Goal: Task Accomplishment & Management: Manage account settings

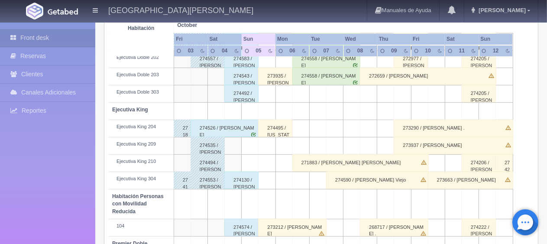
scroll to position [289, 0]
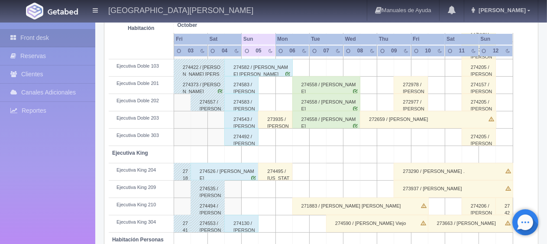
click at [253, 72] on div "274582 / [PERSON_NAME] [PERSON_NAME]" at bounding box center [258, 67] width 68 height 17
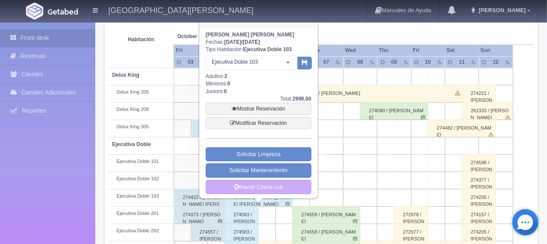
scroll to position [115, 0]
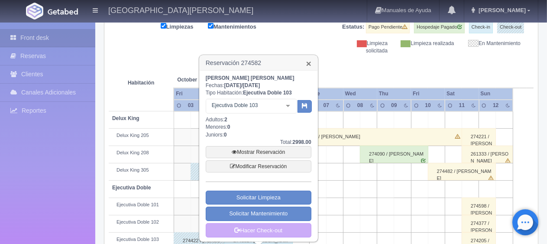
click at [307, 62] on link "×" at bounding box center [308, 63] width 5 height 9
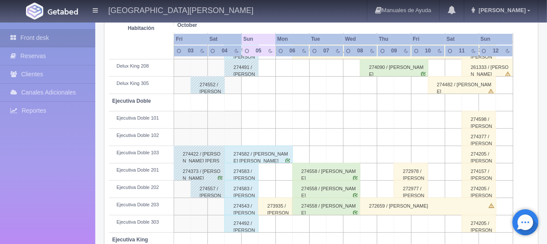
scroll to position [245, 0]
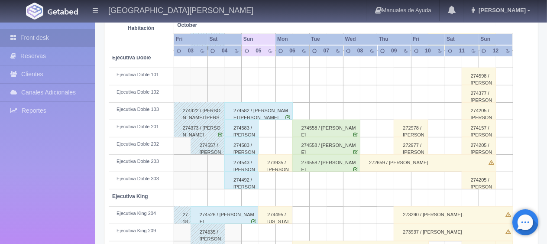
click at [242, 130] on div "274583 / [PERSON_NAME] ." at bounding box center [241, 128] width 34 height 17
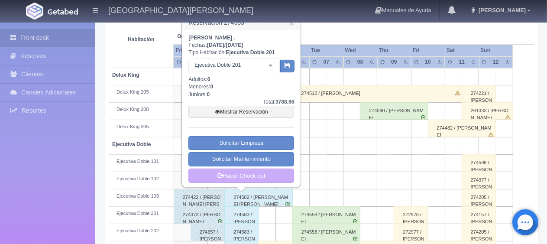
scroll to position [115, 0]
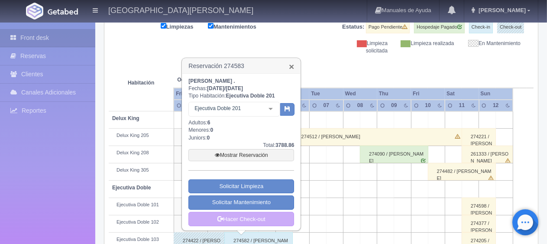
click at [291, 68] on link "×" at bounding box center [291, 66] width 5 height 9
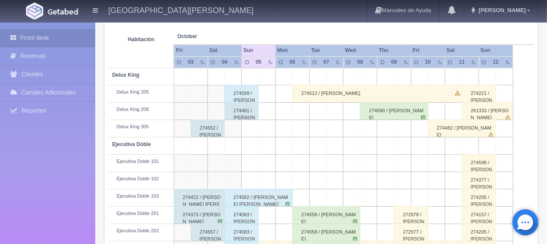
scroll to position [202, 0]
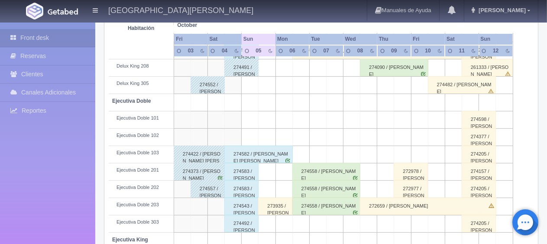
click at [243, 173] on div "274583 / [PERSON_NAME] ." at bounding box center [241, 171] width 34 height 17
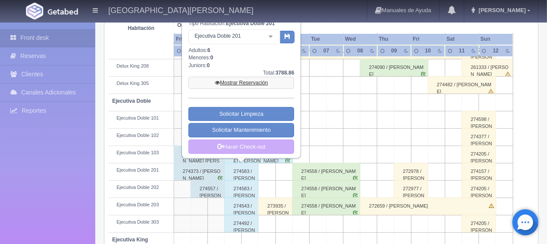
click at [225, 82] on link "Mostrar Reservación" at bounding box center [241, 83] width 106 height 12
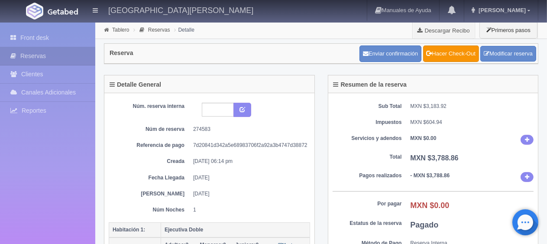
scroll to position [173, 0]
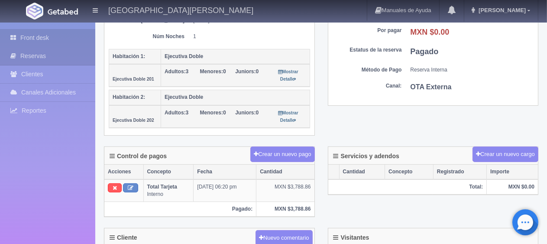
click at [57, 39] on link "Front desk" at bounding box center [47, 38] width 95 height 18
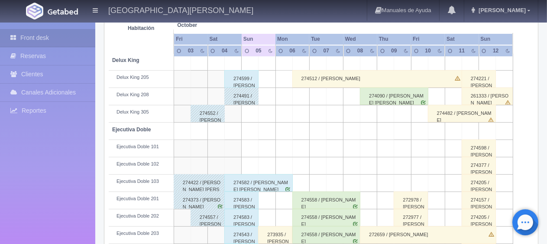
scroll to position [303, 0]
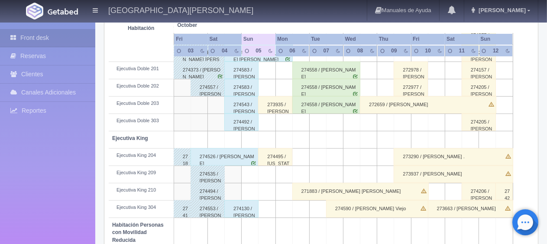
click at [248, 126] on div "274492 / [PERSON_NAME][GEOGRAPHIC_DATA]" at bounding box center [241, 122] width 34 height 17
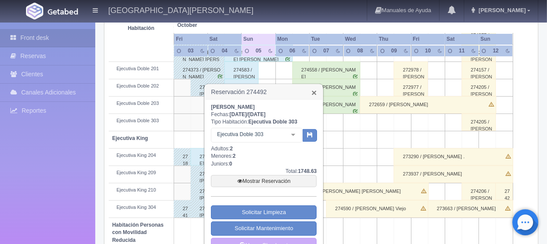
click at [316, 94] on link "×" at bounding box center [314, 92] width 5 height 9
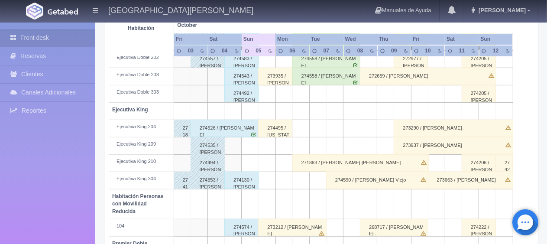
scroll to position [375, 0]
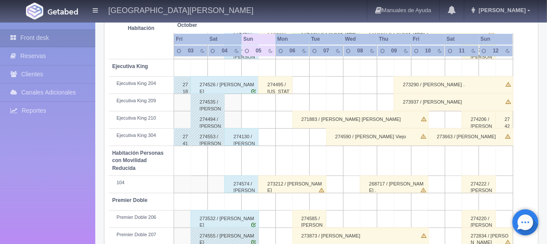
click at [233, 141] on div "274130 / [PERSON_NAME]" at bounding box center [241, 136] width 34 height 17
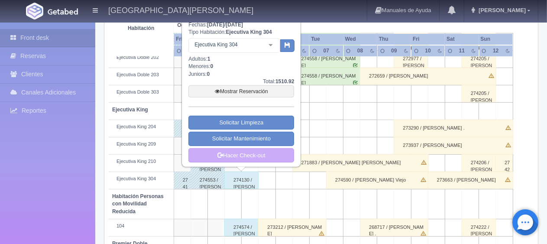
scroll to position [289, 0]
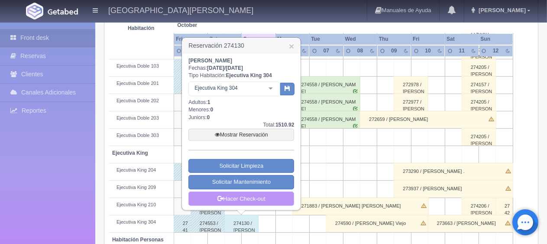
click at [263, 194] on link "Hacer Check-out" at bounding box center [241, 199] width 106 height 15
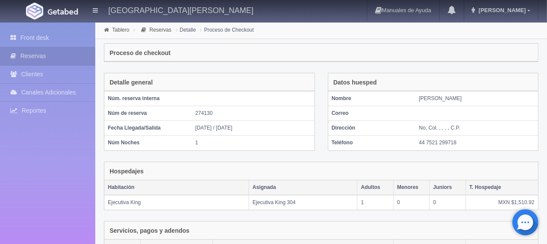
scroll to position [146, 0]
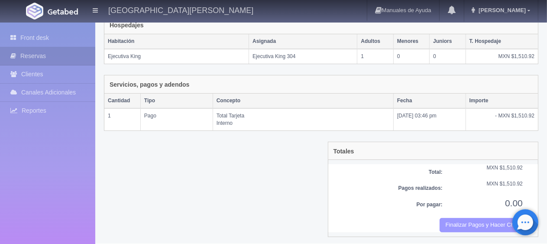
click at [503, 220] on button "Finalizar Pagos y Hacer Checkout" at bounding box center [481, 225] width 83 height 14
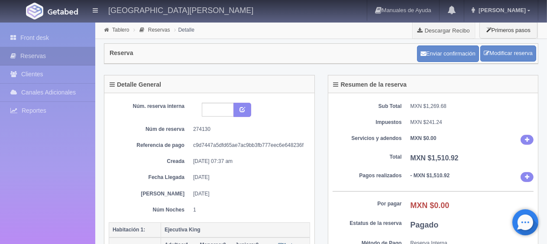
scroll to position [130, 0]
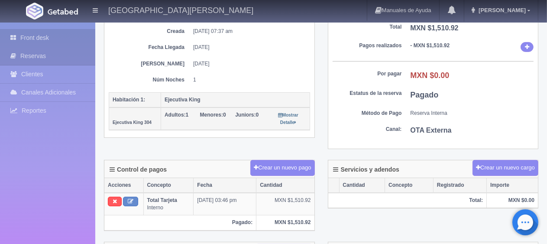
click at [30, 34] on link "Front desk" at bounding box center [47, 38] width 95 height 18
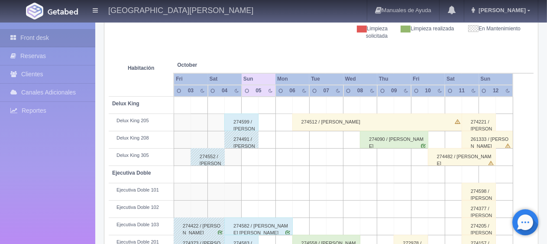
scroll to position [303, 0]
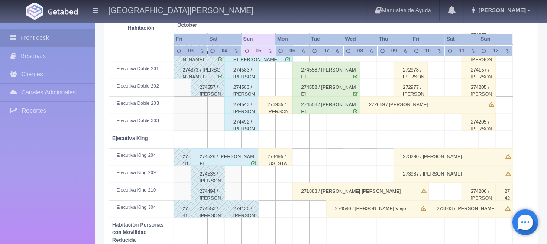
click at [237, 149] on div "274526 / [PERSON_NAME]" at bounding box center [225, 156] width 68 height 17
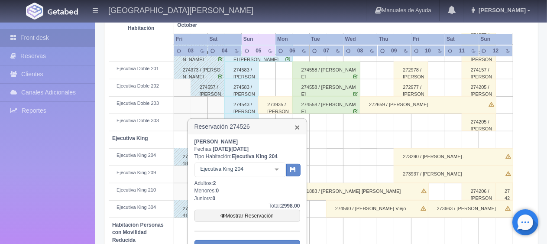
click at [298, 129] on link "×" at bounding box center [297, 127] width 5 height 9
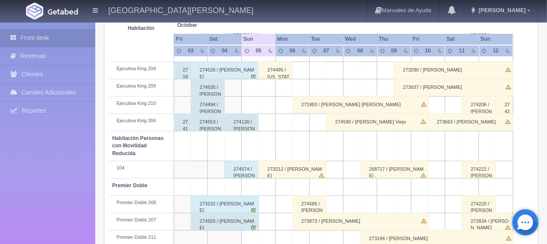
scroll to position [433, 0]
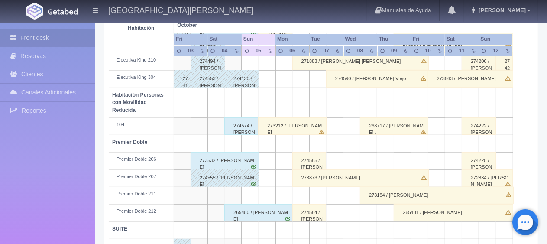
click at [231, 161] on div "273532 / Alejandra Castaneda" at bounding box center [225, 160] width 68 height 17
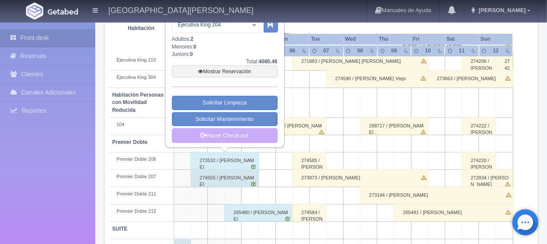
scroll to position [347, 0]
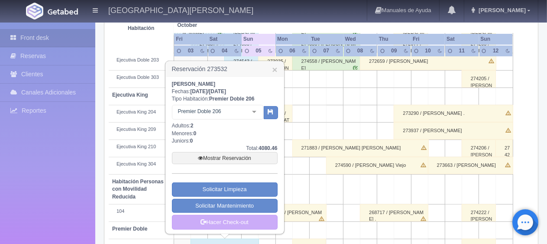
click at [278, 72] on h3 "Reservación 273532 ×" at bounding box center [225, 69] width 118 height 15
click at [271, 68] on h3 "Reservación 273532 ×" at bounding box center [225, 69] width 118 height 15
click at [276, 72] on link "×" at bounding box center [274, 69] width 5 height 9
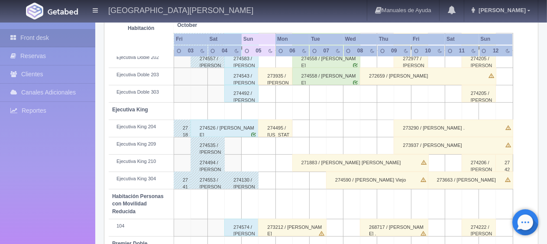
scroll to position [289, 0]
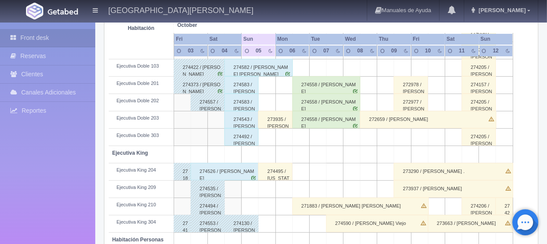
click at [241, 140] on div "274492 / Salvador Mora" at bounding box center [241, 136] width 34 height 17
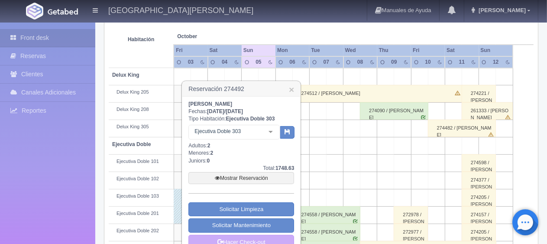
scroll to position [245, 0]
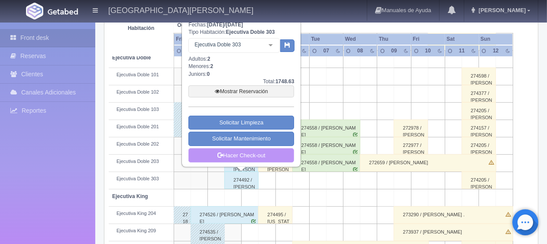
click at [245, 152] on link "Hacer Check-out" at bounding box center [241, 155] width 106 height 15
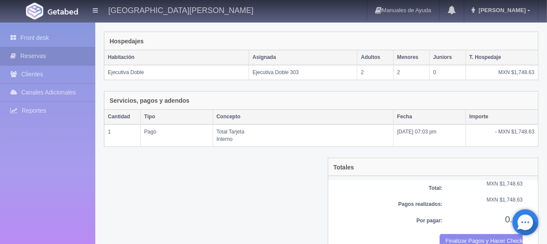
scroll to position [146, 0]
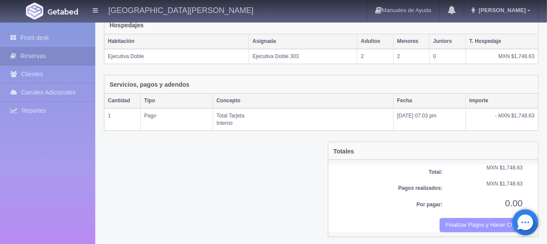
click at [449, 223] on button "Finalizar Pagos y Hacer Checkout" at bounding box center [481, 225] width 83 height 14
click at [303, 30] on div "Hospedajes" at bounding box center [321, 25] width 434 height 18
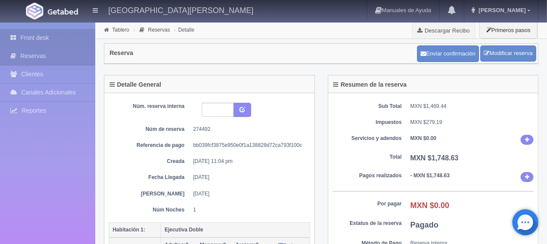
click at [58, 35] on link "Front desk" at bounding box center [47, 38] width 95 height 18
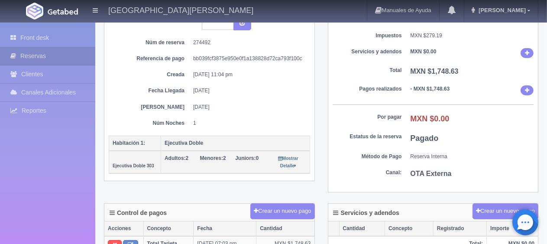
scroll to position [217, 0]
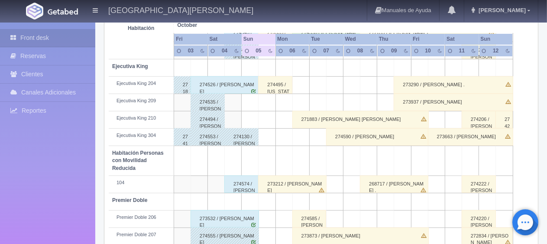
scroll to position [462, 0]
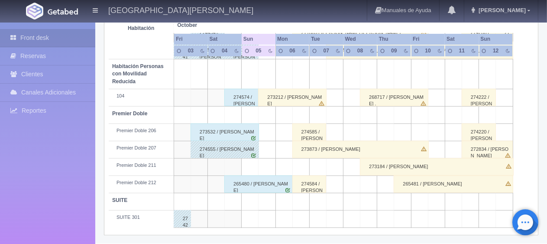
click at [470, 186] on div "265481 / [PERSON_NAME]" at bounding box center [454, 183] width 120 height 17
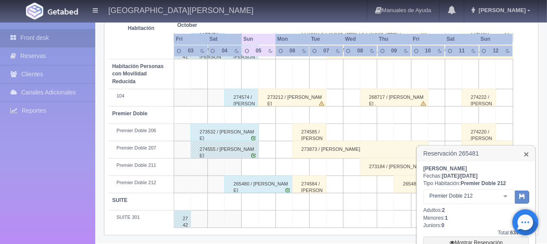
click at [526, 154] on link "×" at bounding box center [526, 153] width 5 height 9
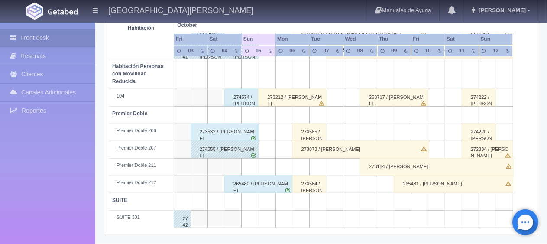
click at [459, 184] on div "265481 / [PERSON_NAME]" at bounding box center [454, 183] width 120 height 17
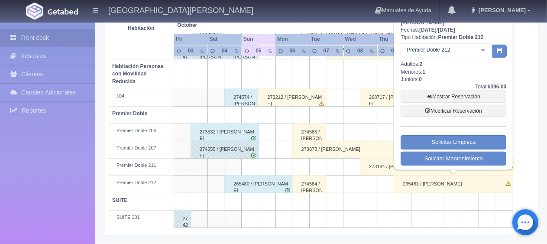
scroll to position [419, 0]
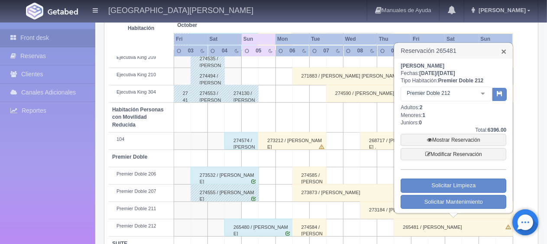
click at [504, 51] on link "×" at bounding box center [503, 51] width 5 height 9
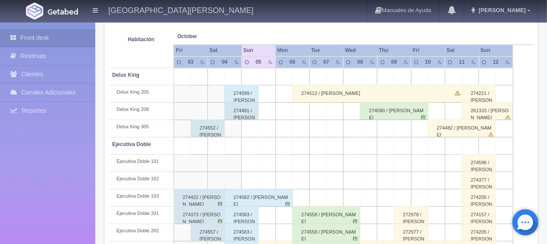
scroll to position [72, 0]
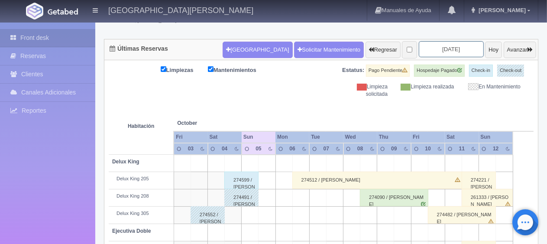
click at [425, 50] on input "[DATE]" at bounding box center [451, 49] width 65 height 16
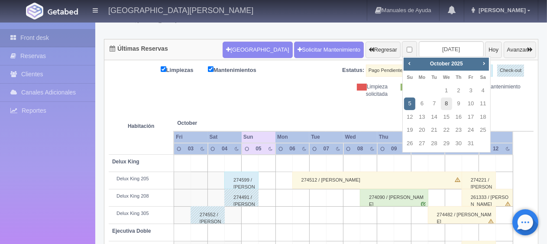
click at [444, 101] on link "8" at bounding box center [446, 103] width 11 height 13
type input "[DATE]"
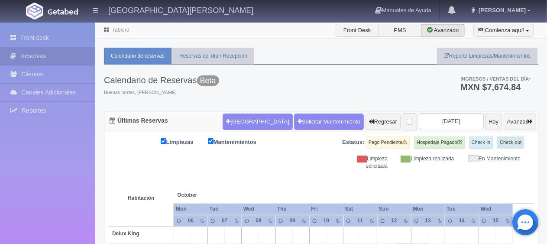
click at [250, 91] on div "Calendario de Reservas Beta Buenas tardes, Jessica. Ingresos / Ventas del día *…" at bounding box center [321, 88] width 435 height 46
click at [240, 162] on div "Limpiezas Mantenimientos Estatus: Pago Pendiente Hospedaje Pagado Check-in Chec…" at bounding box center [321, 152] width 425 height 33
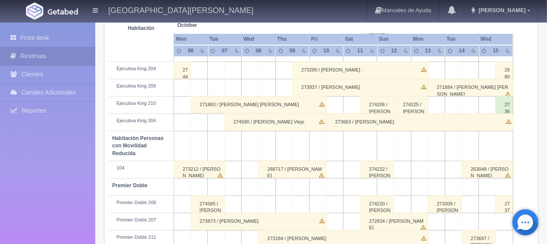
scroll to position [462, 0]
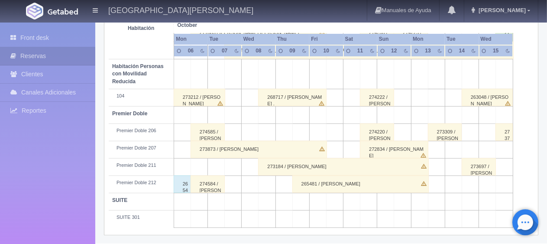
click at [207, 132] on div "274585 / [PERSON_NAME] ." at bounding box center [208, 131] width 34 height 17
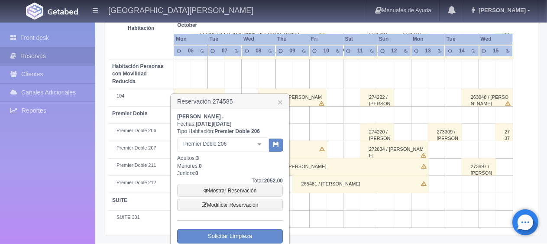
click at [181, 144] on input "text" at bounding box center [181, 144] width 0 height 9
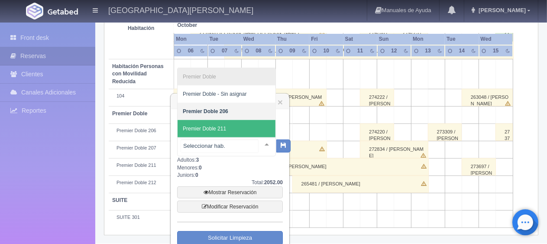
click at [233, 132] on span "Premier Doble 211" at bounding box center [227, 128] width 98 height 17
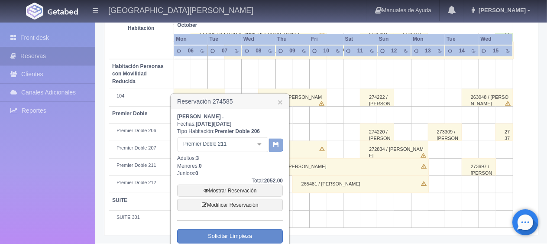
click at [274, 146] on icon "button" at bounding box center [276, 144] width 6 height 6
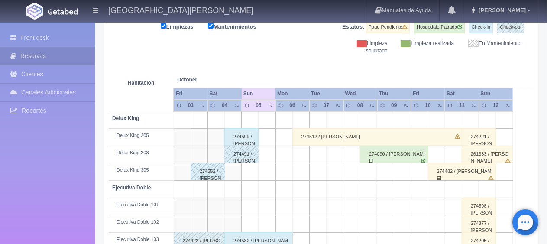
scroll to position [29, 0]
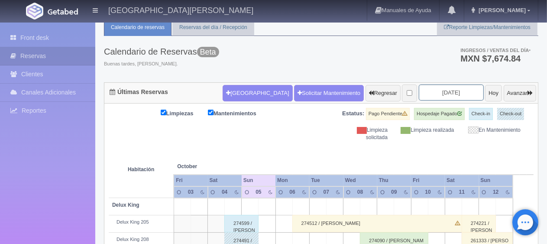
click at [433, 89] on input "[DATE]" at bounding box center [451, 92] width 65 height 16
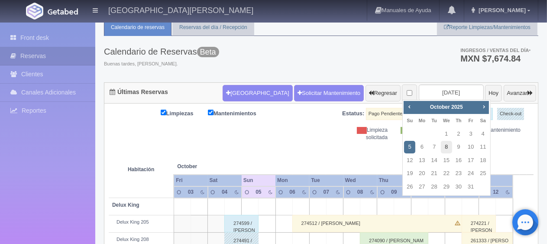
click at [447, 148] on link "8" at bounding box center [446, 147] width 11 height 13
type input "[DATE]"
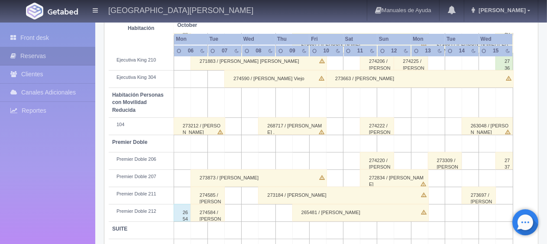
scroll to position [462, 0]
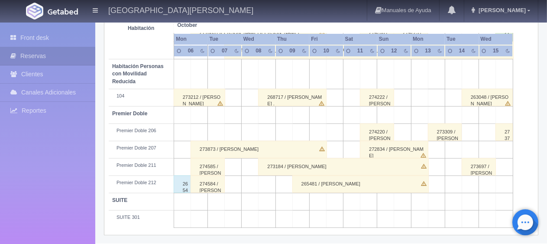
click at [234, 159] on td at bounding box center [233, 166] width 17 height 17
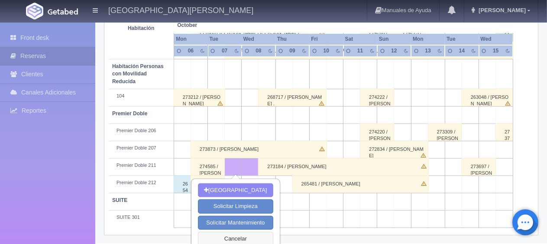
click at [244, 236] on button "Cancelar" at bounding box center [235, 239] width 75 height 14
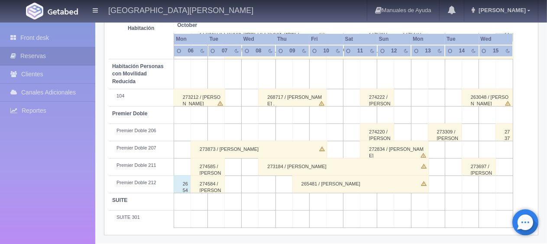
click at [246, 145] on div "273873 / [PERSON_NAME]" at bounding box center [259, 149] width 136 height 17
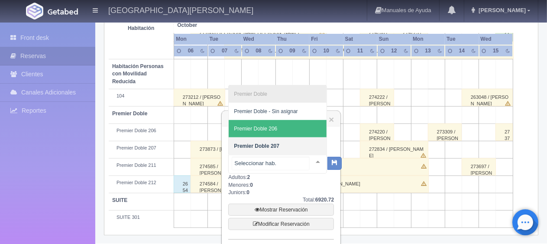
click at [275, 131] on span "Premier Doble 206" at bounding box center [255, 129] width 43 height 6
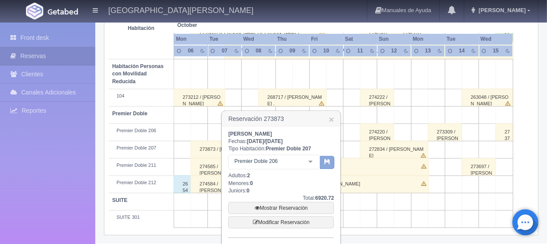
click at [322, 164] on button "button" at bounding box center [327, 162] width 14 height 13
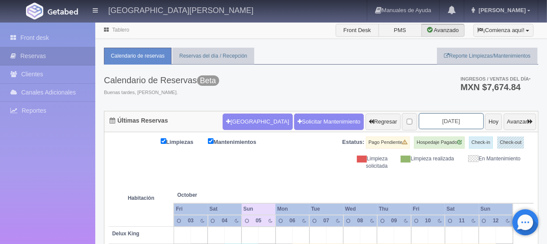
click at [421, 124] on input "[DATE]" at bounding box center [451, 121] width 65 height 16
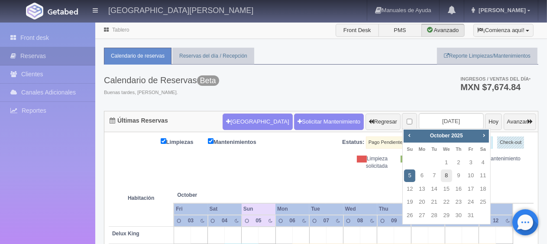
click at [445, 176] on link "8" at bounding box center [446, 175] width 11 height 13
type input "[DATE]"
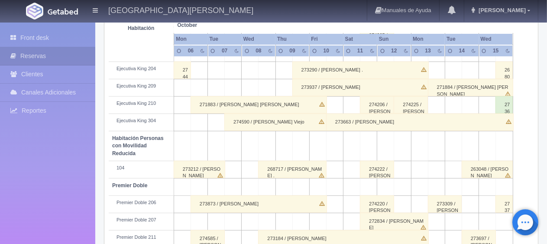
scroll to position [462, 0]
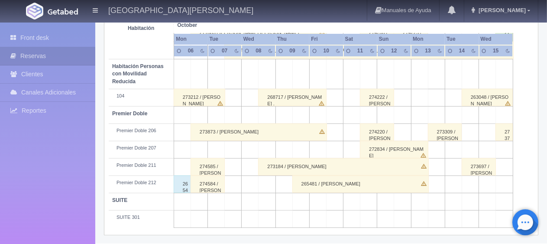
click at [389, 148] on div "272834 / [PERSON_NAME]" at bounding box center [394, 149] width 68 height 17
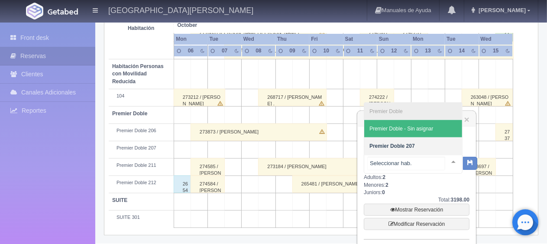
drag, startPoint x: 417, startPoint y: 128, endPoint x: 449, endPoint y: 143, distance: 35.9
click at [418, 128] on span "Premier Doble - Sin asignar" at bounding box center [402, 129] width 64 height 6
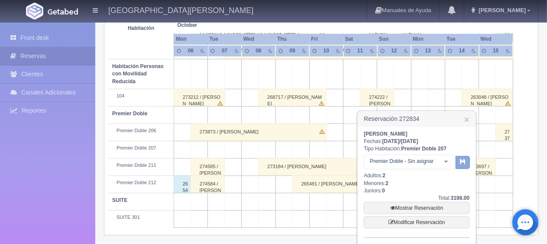
click at [463, 165] on button "button" at bounding box center [463, 162] width 14 height 13
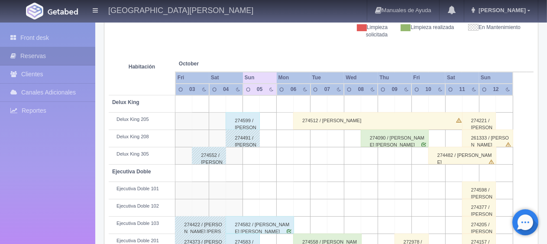
scroll to position [45, 0]
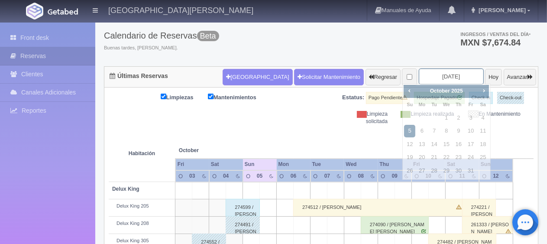
drag, startPoint x: 443, startPoint y: 76, endPoint x: 442, endPoint y: 104, distance: 28.2
click at [443, 78] on input "[DATE]" at bounding box center [451, 76] width 65 height 16
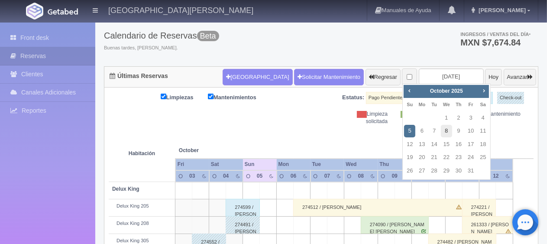
click at [444, 128] on link "8" at bounding box center [446, 131] width 11 height 13
type input "[DATE]"
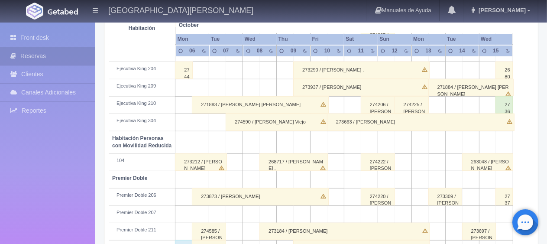
scroll to position [478, 0]
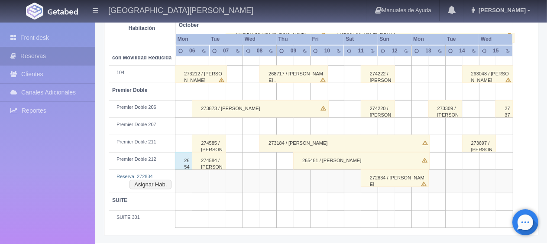
click at [341, 159] on div "265481 / [PERSON_NAME]" at bounding box center [361, 160] width 136 height 17
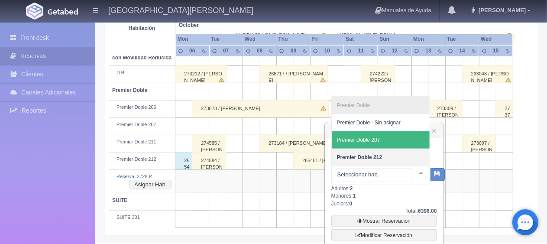
click at [383, 144] on span "Premier Doble 207" at bounding box center [381, 139] width 98 height 17
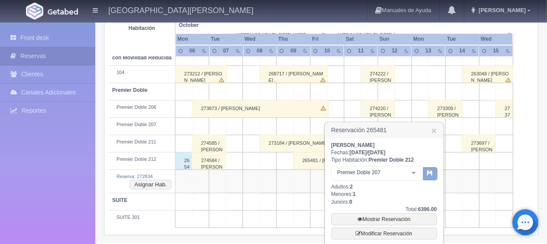
click at [433, 174] on icon "button" at bounding box center [431, 173] width 6 height 6
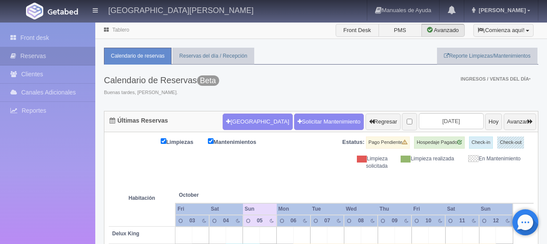
click at [442, 170] on th at bounding box center [420, 186] width 51 height 33
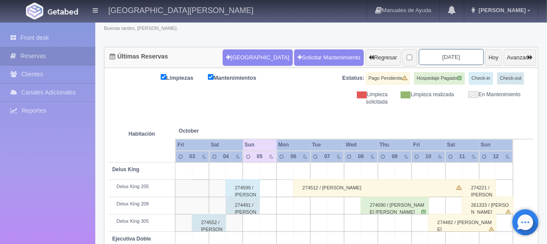
click at [438, 63] on input "2025-10-05" at bounding box center [451, 57] width 65 height 16
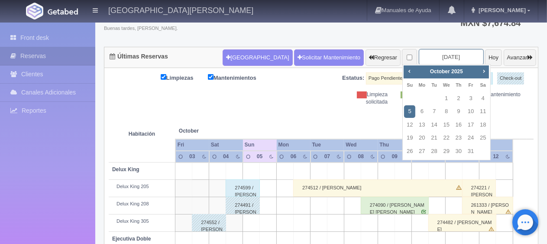
scroll to position [64, 0]
click at [465, 110] on link "10" at bounding box center [470, 111] width 11 height 13
type input "[DATE]"
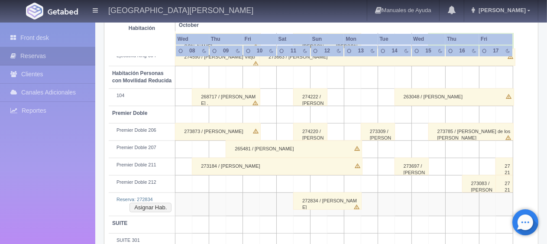
scroll to position [455, 0]
click at [340, 200] on div "272834 / [PERSON_NAME]" at bounding box center [327, 200] width 68 height 17
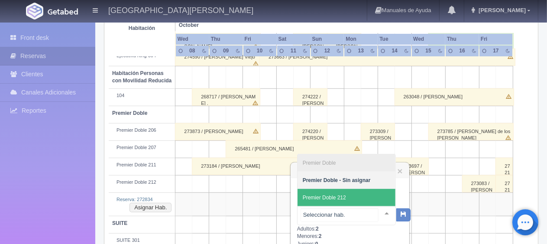
drag, startPoint x: 349, startPoint y: 198, endPoint x: 360, endPoint y: 205, distance: 13.6
click at [350, 198] on span "Premier Doble 212" at bounding box center [347, 197] width 98 height 17
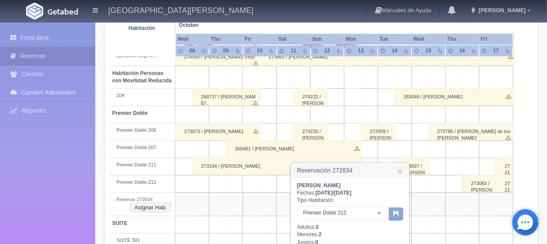
click at [390, 213] on button "button" at bounding box center [396, 214] width 14 height 13
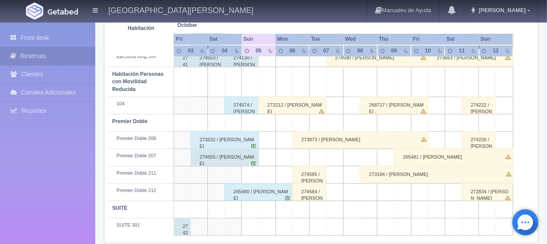
scroll to position [462, 0]
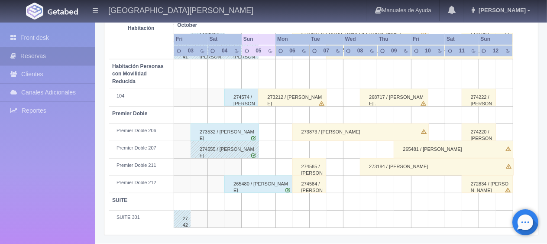
click at [436, 147] on div "265481 / [PERSON_NAME]" at bounding box center [454, 149] width 120 height 17
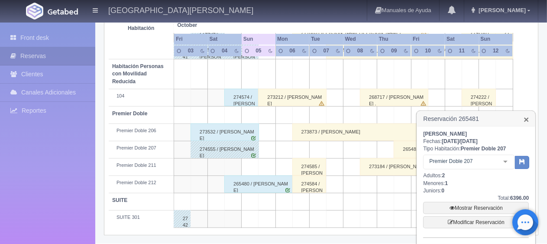
click at [526, 120] on link "×" at bounding box center [526, 119] width 5 height 9
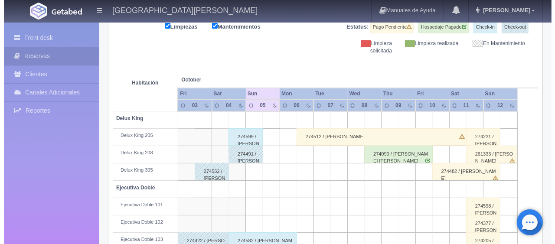
scroll to position [0, 0]
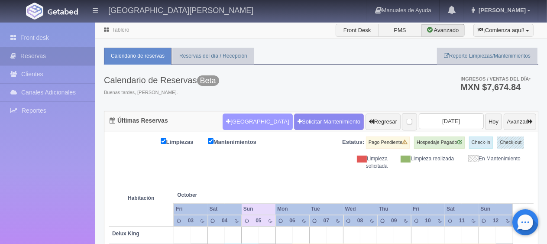
click at [243, 114] on button "[GEOGRAPHIC_DATA]" at bounding box center [258, 122] width 70 height 16
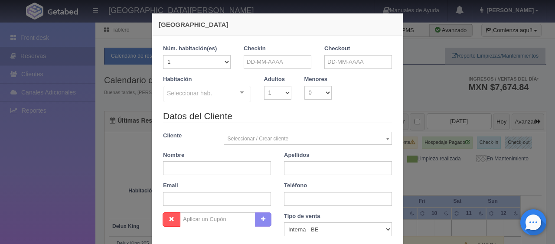
checkbox input "false"
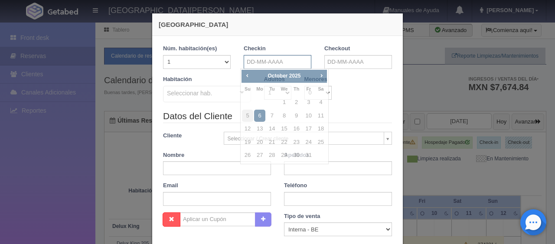
click at [278, 60] on input "text" at bounding box center [278, 62] width 68 height 14
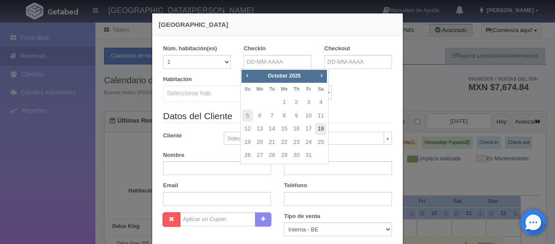
click at [318, 133] on link "18" at bounding box center [320, 129] width 11 height 13
type input "18-10-2025"
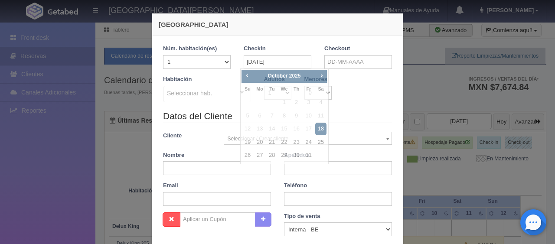
checkbox input "false"
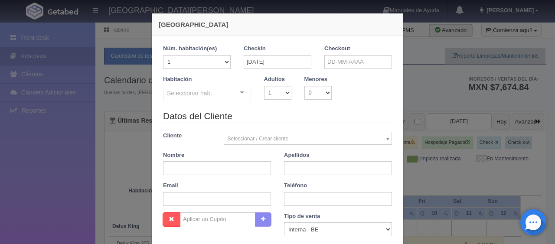
click at [325, 54] on div "Checkout" at bounding box center [358, 57] width 68 height 24
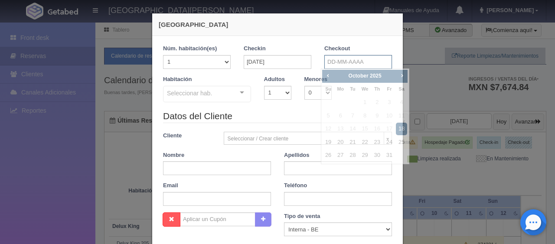
click at [329, 59] on input "text" at bounding box center [358, 62] width 68 height 14
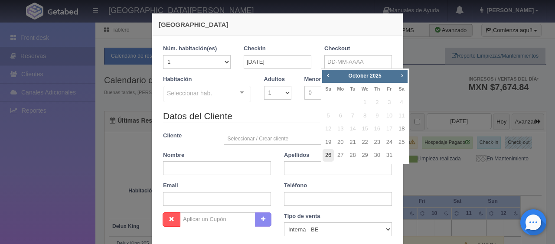
click at [328, 157] on link "26" at bounding box center [327, 155] width 11 height 13
type input "26-10-2025"
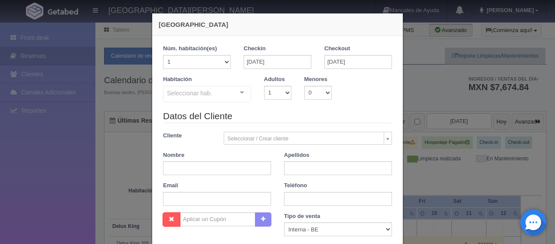
checkbox input "false"
drag, startPoint x: 208, startPoint y: 169, endPoint x: 203, endPoint y: 166, distance: 5.6
paste input "Romualdo Carranza"
drag, startPoint x: 191, startPoint y: 168, endPoint x: 221, endPoint y: 168, distance: 30.8
click at [221, 168] on input "Romualdo Carranza" at bounding box center [217, 168] width 108 height 14
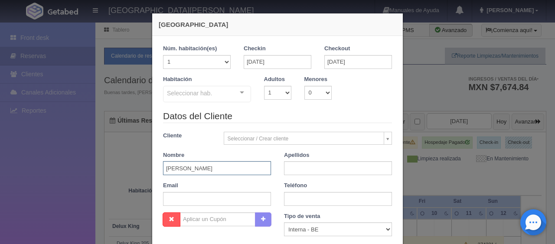
type input "Romualdo Carranza"
click at [320, 164] on input "text" at bounding box center [338, 168] width 108 height 14
paste input "Carranza"
type input "Carranza"
click at [225, 165] on input "Romualdo Carranza" at bounding box center [217, 168] width 108 height 14
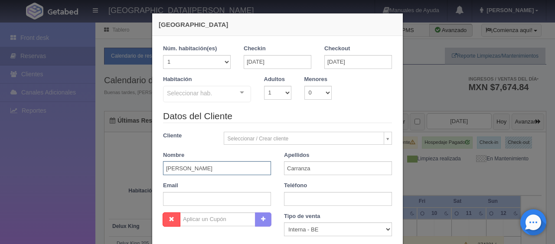
click at [225, 165] on input "Romualdo Carranza" at bounding box center [217, 168] width 108 height 14
type input "Romualdo"
click at [295, 228] on select "Correo Electronico Interna - BE Llamada OTA Externa Otro WALK IN" at bounding box center [338, 229] width 108 height 14
select select "extota"
click at [284, 222] on select "Correo Electronico Interna - BE Llamada OTA Externa Otro WALK IN" at bounding box center [338, 229] width 108 height 14
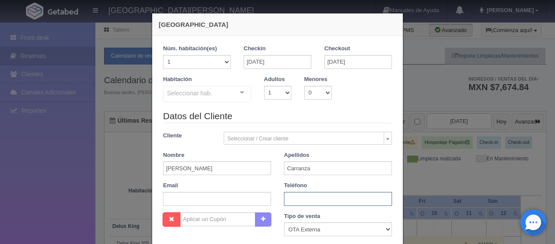
click at [296, 198] on input "text" at bounding box center [338, 199] width 108 height 14
paste input "0 6192925633"
type input "0 6192925633"
click at [218, 203] on input "text" at bounding box center [217, 199] width 108 height 14
paste input "nnua26xxf0@m.expediapartnercentral.com"
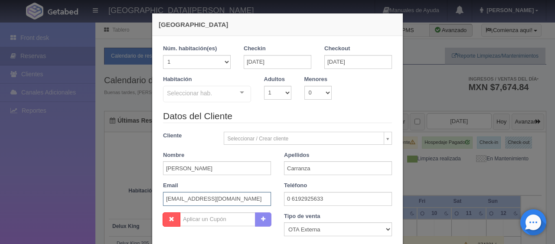
scroll to position [0, 5]
type input "nnua26xxf0@m.expediapartnercentral.com"
click at [213, 96] on div "Seleccionar hab." at bounding box center [207, 94] width 88 height 16
click at [104, 162] on div "Nueva Reserva 1 Núm. habitación(es) 1 2 3 4 5 6 7 8 9 10 11 12 13 14 15 16 17 1…" at bounding box center [277, 122] width 555 height 244
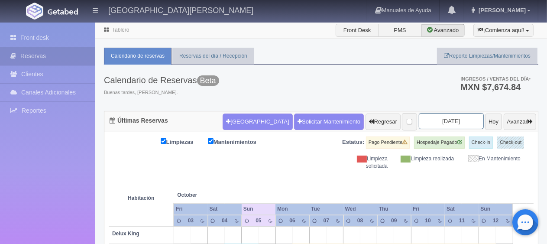
click at [422, 124] on input "[DATE]" at bounding box center [451, 121] width 65 height 16
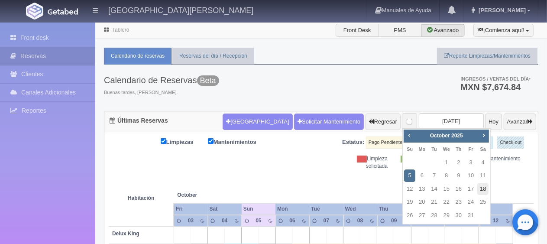
click at [480, 190] on link "18" at bounding box center [482, 189] width 11 height 13
type input "2025-10-18"
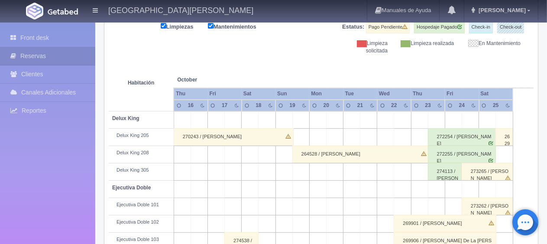
scroll to position [72, 0]
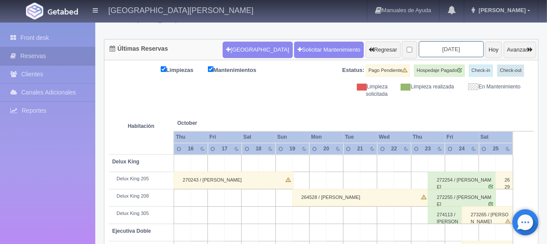
click at [432, 47] on input "2025-10-18" at bounding box center [451, 49] width 65 height 16
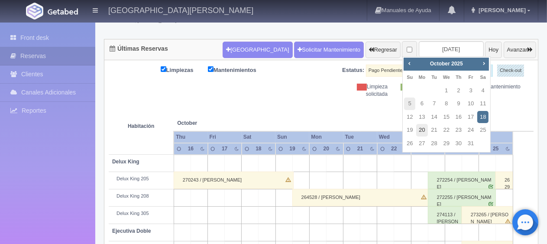
click at [422, 131] on link "20" at bounding box center [421, 130] width 11 height 13
type input "[DATE]"
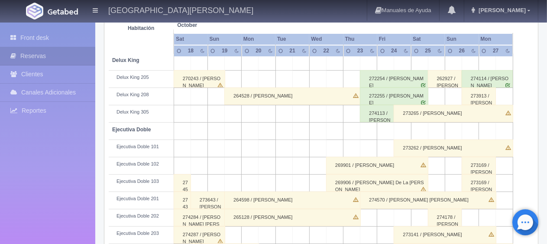
scroll to position [217, 0]
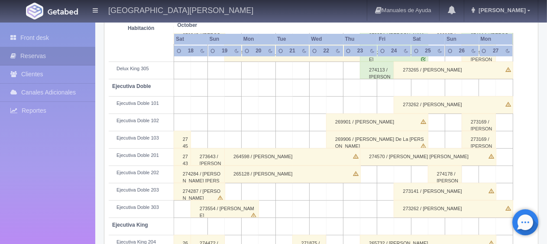
click at [442, 172] on div "274178 / [PERSON_NAME] ." at bounding box center [445, 174] width 34 height 17
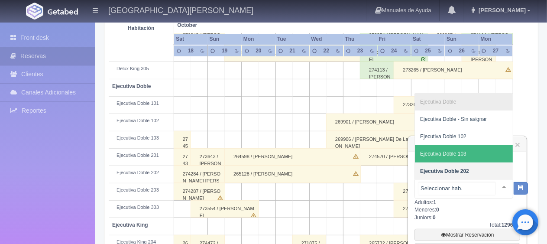
click at [465, 155] on span "Ejecutiva Doble 103" at bounding box center [443, 154] width 46 height 6
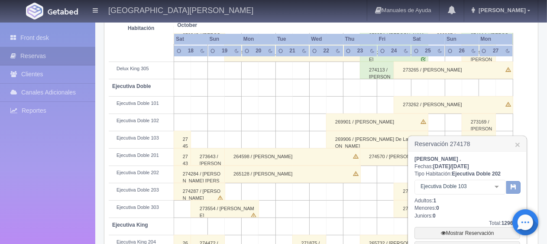
click at [518, 184] on button "button" at bounding box center [514, 187] width 14 height 13
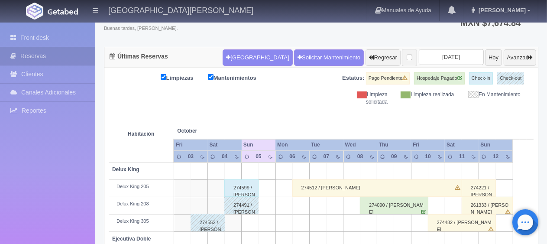
scroll to position [64, 0]
click at [422, 60] on input "[DATE]" at bounding box center [451, 57] width 65 height 16
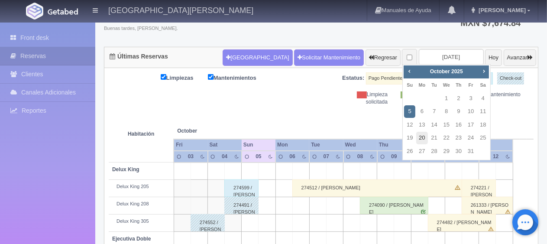
click at [426, 140] on link "20" at bounding box center [421, 138] width 11 height 13
type input "[DATE]"
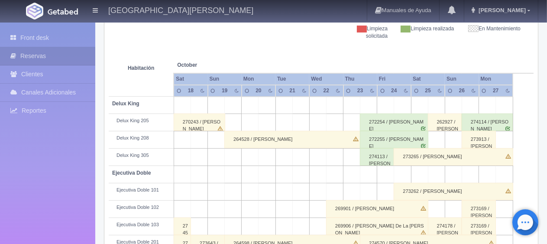
scroll to position [217, 0]
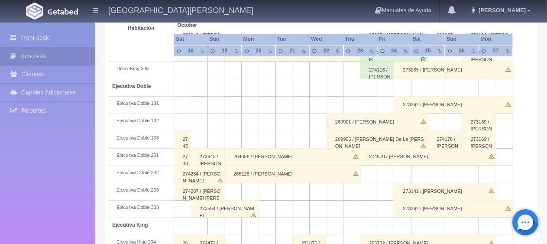
click at [201, 160] on div "273643 / Victor Mauel Gutierrez" at bounding box center [208, 156] width 34 height 17
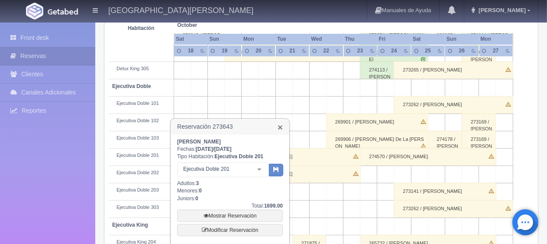
click at [283, 124] on link "×" at bounding box center [280, 127] width 5 height 9
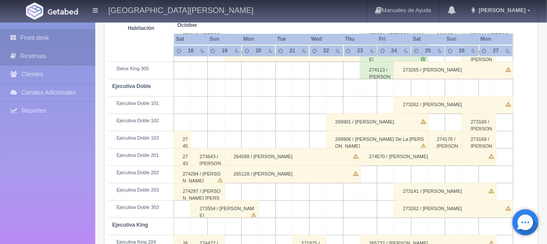
click at [23, 33] on link "Front desk" at bounding box center [47, 38] width 95 height 18
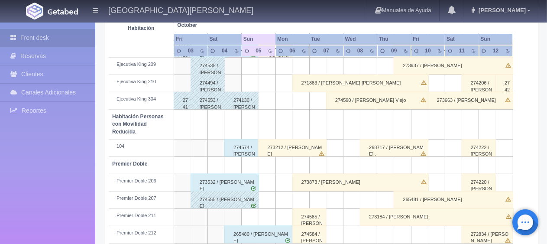
scroll to position [412, 0]
click at [234, 181] on div "273532 / [PERSON_NAME]" at bounding box center [225, 182] width 68 height 17
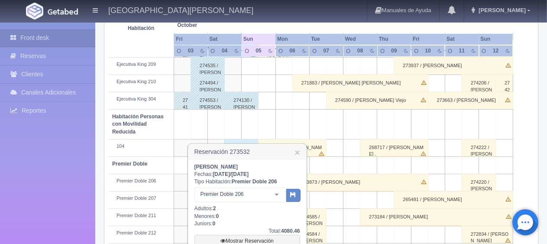
scroll to position [487, 0]
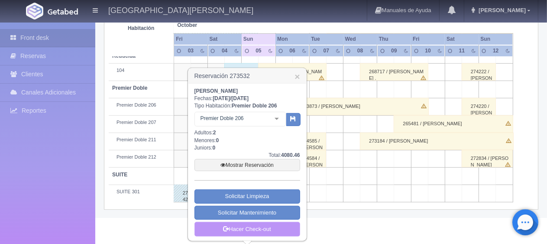
click at [218, 229] on link "Hacer Check-out" at bounding box center [248, 229] width 106 height 15
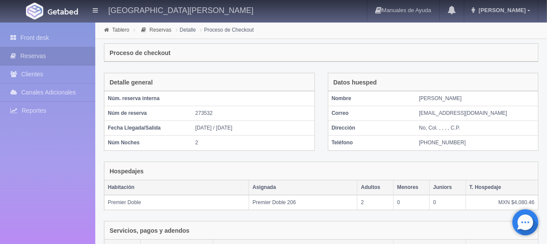
scroll to position [170, 0]
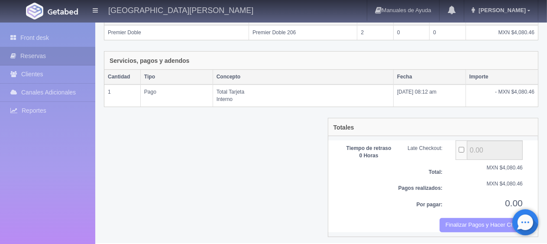
click at [461, 223] on button "Finalizar Pagos y Hacer Checkout" at bounding box center [481, 225] width 83 height 14
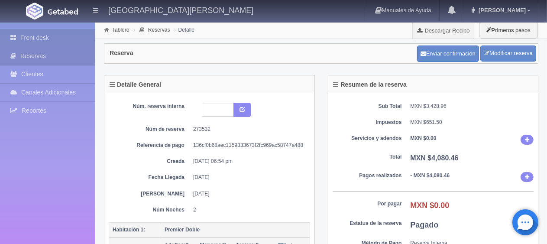
click at [56, 35] on link "Front desk" at bounding box center [47, 38] width 95 height 18
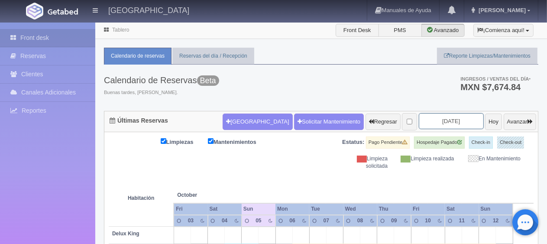
click at [437, 115] on input "2025-10-05" at bounding box center [451, 121] width 65 height 16
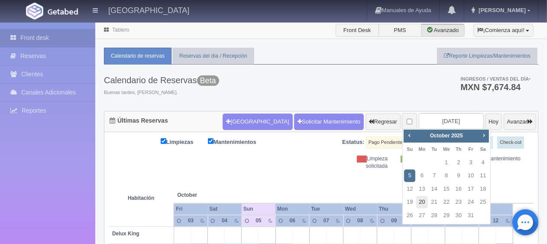
click at [423, 203] on link "20" at bounding box center [421, 202] width 11 height 13
type input "2025-10-20"
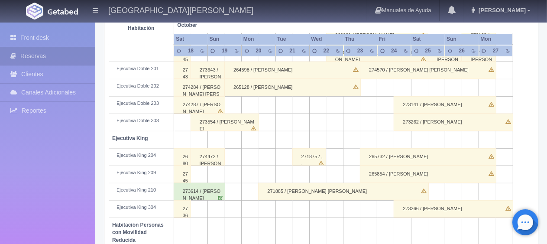
scroll to position [260, 0]
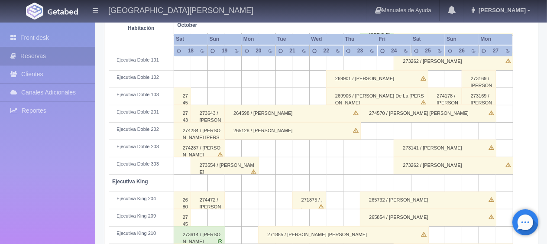
click at [203, 112] on div "273643 / Victor Mauel Gutierrez" at bounding box center [208, 113] width 34 height 17
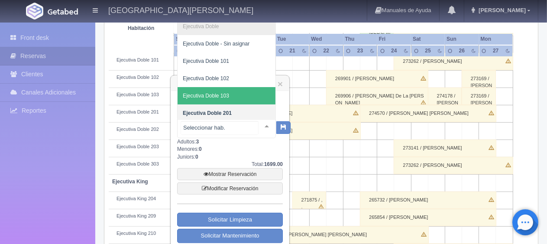
click at [240, 97] on span "Ejecutiva Doble 103" at bounding box center [227, 95] width 98 height 17
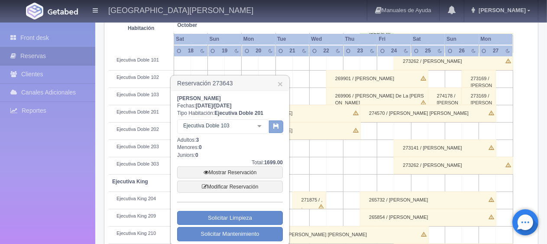
click at [275, 128] on icon "button" at bounding box center [276, 126] width 6 height 6
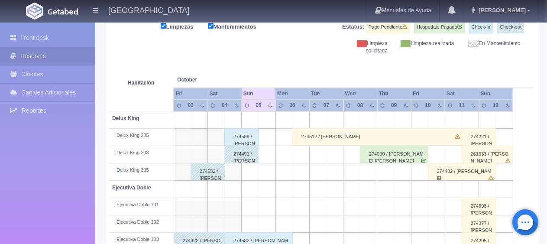
scroll to position [245, 0]
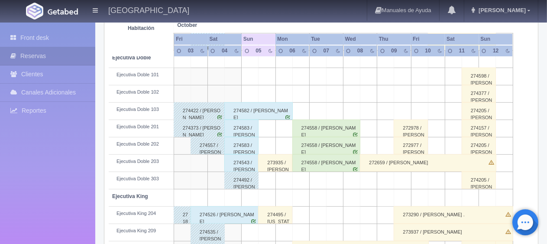
click at [244, 168] on div "274543 / [PERSON_NAME]" at bounding box center [241, 162] width 34 height 17
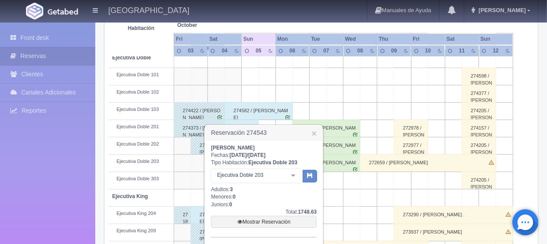
scroll to position [289, 0]
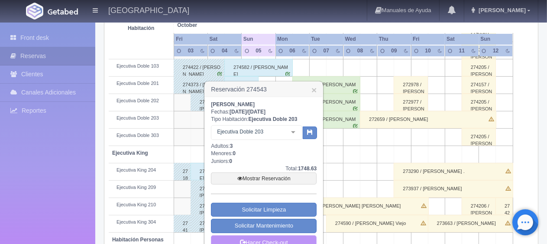
click at [289, 237] on link "Hacer Check-out" at bounding box center [264, 242] width 106 height 15
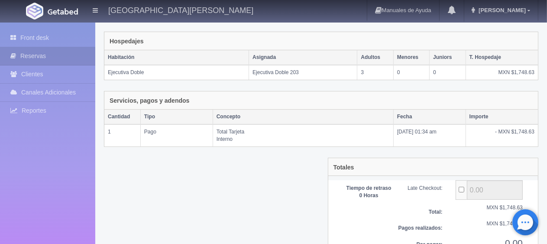
scroll to position [170, 0]
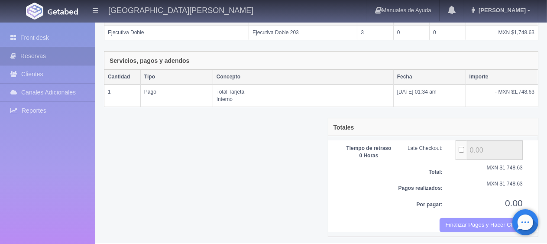
click at [475, 218] on button "Finalizar Pagos y Hacer Checkout" at bounding box center [481, 225] width 83 height 14
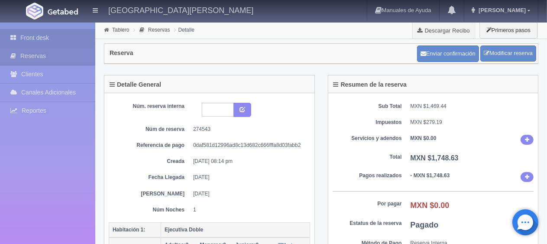
click at [44, 31] on link "Front desk" at bounding box center [47, 38] width 95 height 18
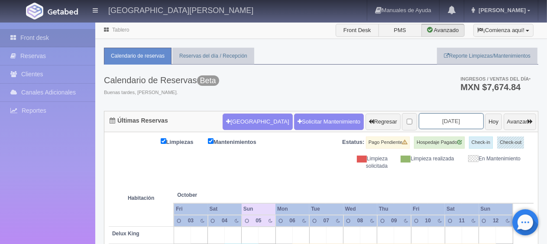
click at [437, 127] on input "[DATE]" at bounding box center [451, 121] width 65 height 16
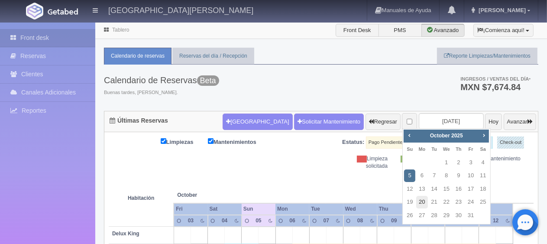
click at [421, 205] on link "20" at bounding box center [421, 202] width 11 height 13
type input "[DATE]"
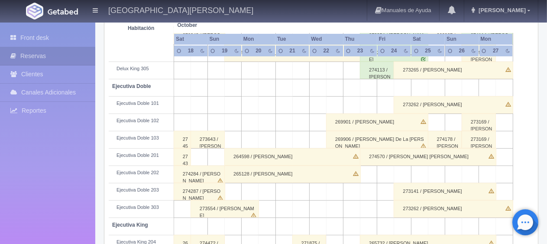
scroll to position [260, 0]
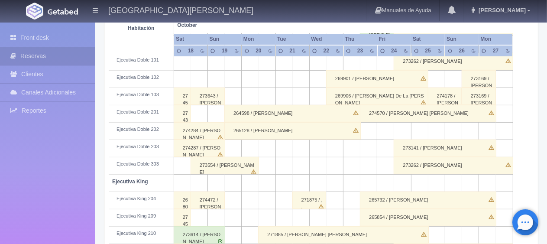
click at [301, 113] on div "264598 / Cecilia Blanco" at bounding box center [292, 113] width 136 height 17
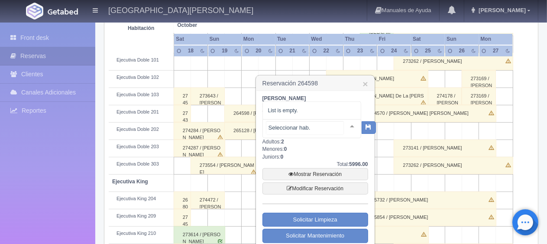
click at [313, 130] on div at bounding box center [312, 128] width 99 height 19
click at [315, 130] on input "text" at bounding box center [304, 127] width 77 height 13
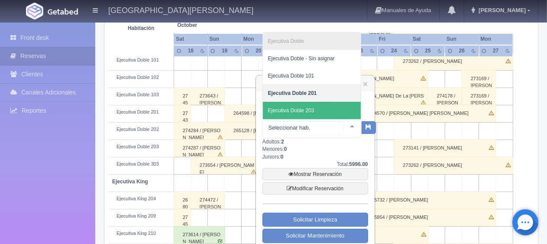
click at [330, 109] on span "Ejecutiva Doble 203" at bounding box center [312, 110] width 98 height 17
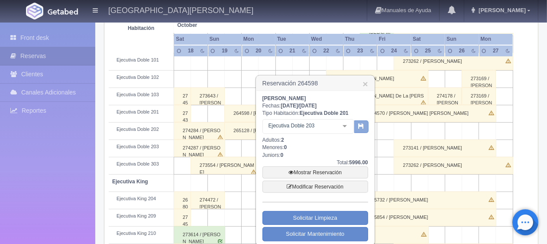
click at [360, 129] on icon "button" at bounding box center [362, 126] width 6 height 6
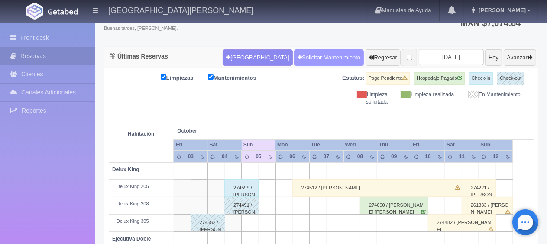
scroll to position [64, 0]
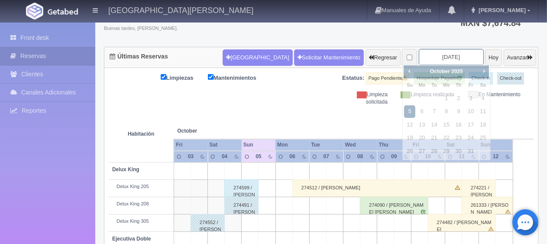
click at [425, 56] on input "[DATE]" at bounding box center [451, 57] width 65 height 16
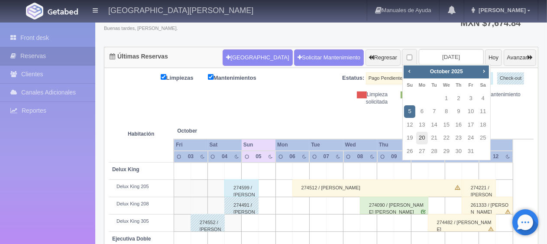
click at [426, 136] on link "20" at bounding box center [421, 138] width 11 height 13
type input "[DATE]"
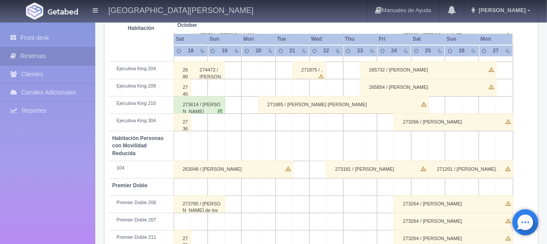
scroll to position [260, 0]
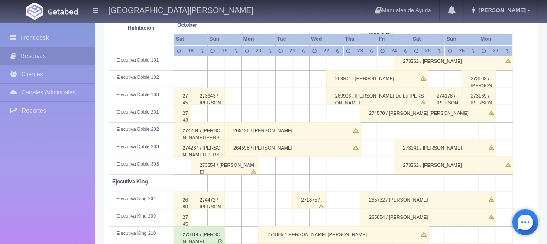
click at [417, 115] on div "274570 / Dulce María Diaz" at bounding box center [428, 113] width 136 height 17
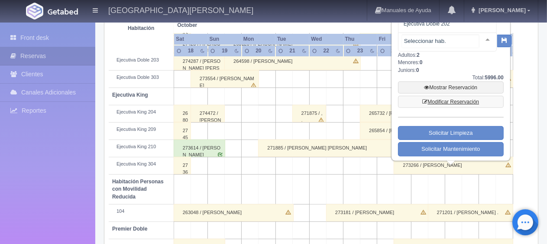
scroll to position [217, 0]
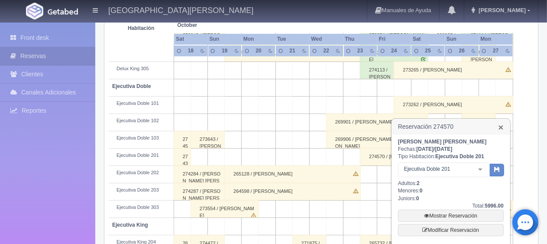
click at [503, 127] on link "×" at bounding box center [501, 127] width 5 height 9
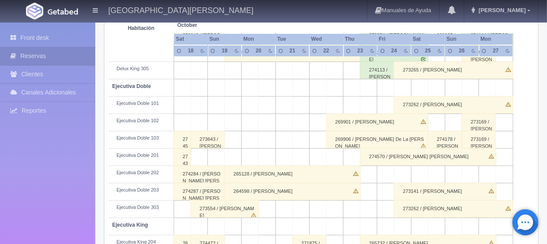
click at [398, 156] on div "274570 / [PERSON_NAME] [PERSON_NAME]" at bounding box center [428, 156] width 136 height 17
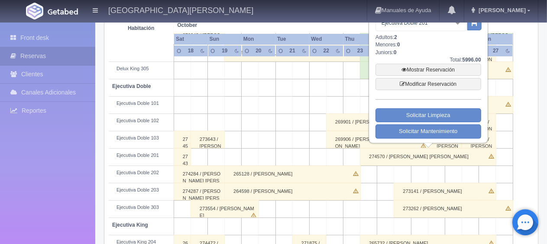
scroll to position [173, 0]
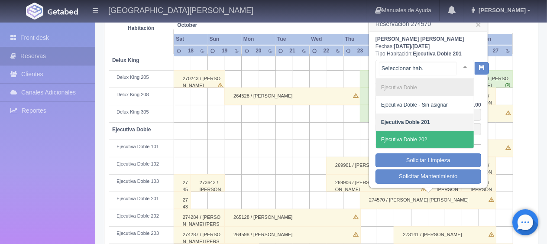
click at [434, 137] on span "Ejecutiva Doble 202" at bounding box center [425, 139] width 98 height 17
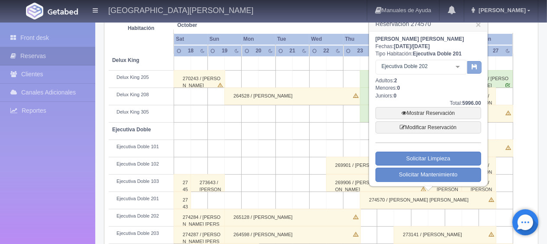
click at [473, 69] on icon "button" at bounding box center [475, 67] width 6 height 6
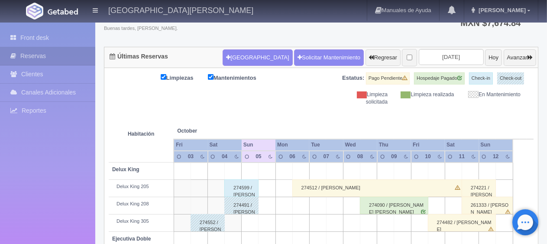
scroll to position [64, 0]
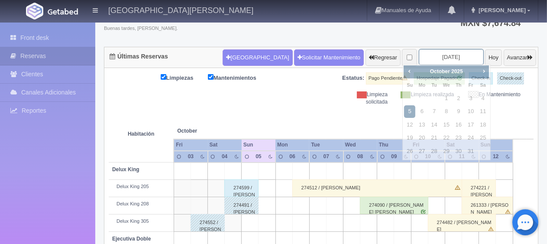
click at [419, 58] on input "2025-10-05" at bounding box center [451, 57] width 65 height 16
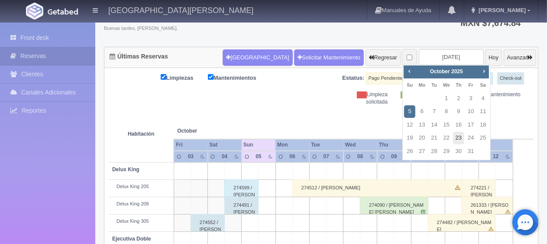
click at [459, 138] on link "23" at bounding box center [458, 138] width 11 height 13
type input "[DATE]"
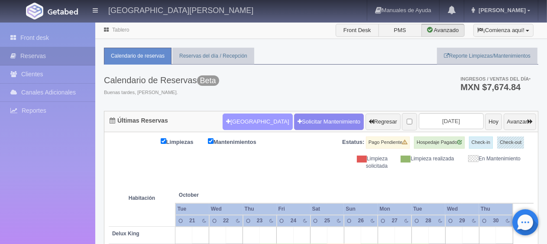
click at [253, 121] on button "[GEOGRAPHIC_DATA]" at bounding box center [258, 122] width 70 height 16
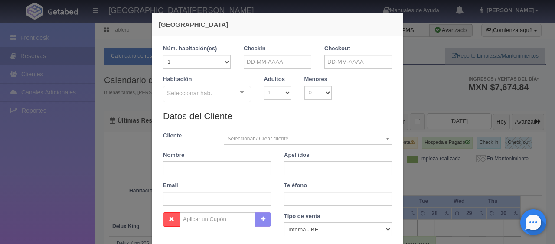
checkbox input "false"
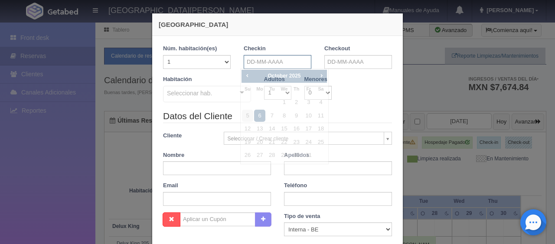
click at [270, 58] on input "text" at bounding box center [278, 62] width 68 height 14
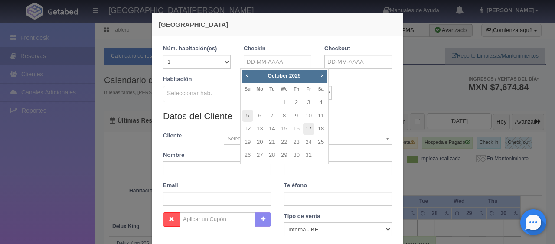
click at [312, 129] on link "17" at bounding box center [308, 129] width 11 height 13
type input "17-10-2025"
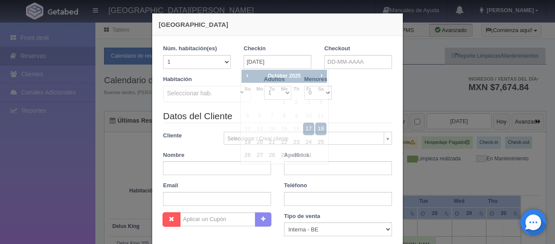
checkbox input "false"
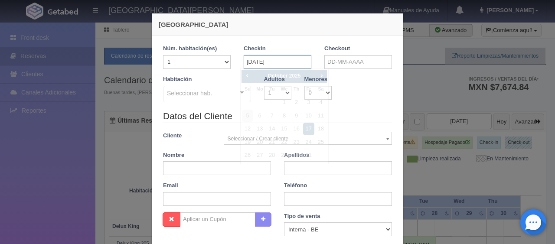
click at [264, 60] on input "17-10-2025" at bounding box center [278, 62] width 68 height 14
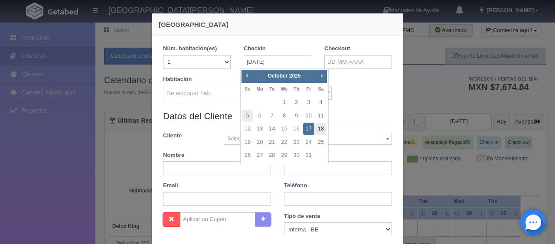
click at [323, 131] on link "18" at bounding box center [320, 129] width 11 height 13
type input "18-10-2025"
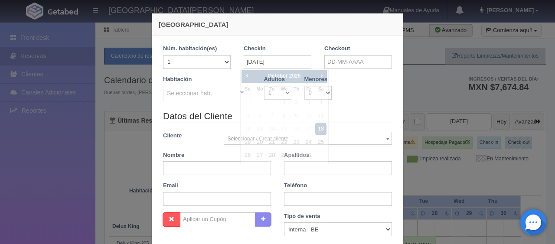
checkbox input "false"
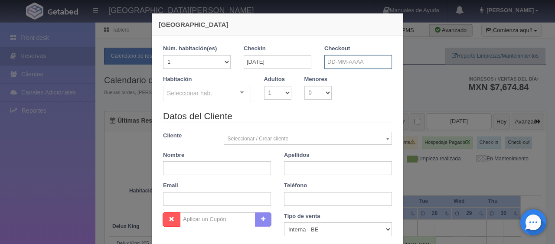
click at [332, 62] on input "text" at bounding box center [358, 62] width 68 height 14
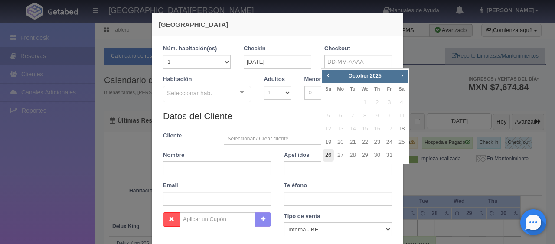
click at [324, 156] on link "26" at bounding box center [327, 155] width 11 height 13
type input "26-10-2025"
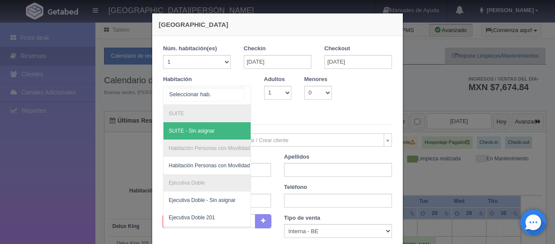
click at [217, 88] on div at bounding box center [207, 95] width 88 height 19
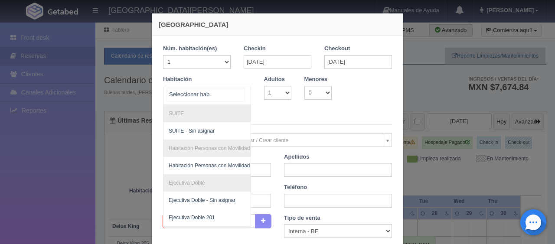
scroll to position [43, 0]
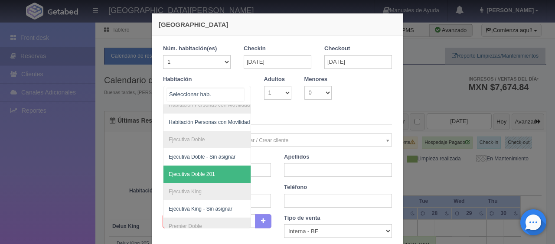
click at [207, 172] on span "Ejecutiva Doble 201" at bounding box center [192, 174] width 46 height 6
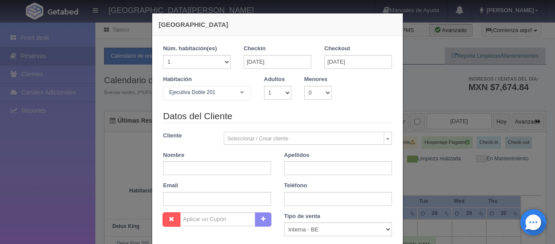
checkbox input "false"
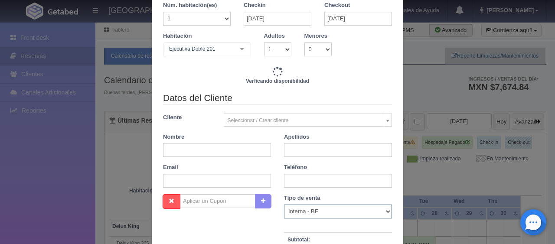
click at [310, 211] on select "Correo Electronico Interna - BE Llamada OTA Externa Otro WALK IN" at bounding box center [338, 212] width 108 height 14
select select "extota"
click at [284, 205] on select "Correo Electronico Interna - BE Llamada OTA Externa Otro WALK IN" at bounding box center [338, 212] width 108 height 14
type input "10392.00"
checkbox input "false"
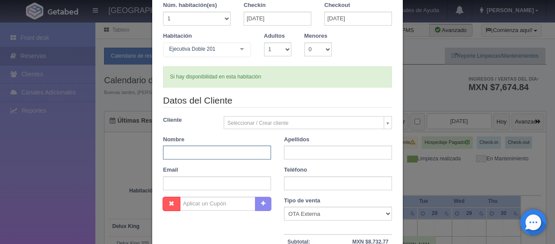
click at [195, 154] on input "text" at bounding box center [217, 153] width 108 height 14
paste input "Romualdo Carranza"
click at [194, 153] on input "Romualdo Carranza" at bounding box center [217, 153] width 108 height 14
drag, startPoint x: 192, startPoint y: 152, endPoint x: 224, endPoint y: 150, distance: 31.2
click at [224, 150] on input "Romualdo Carranza" at bounding box center [217, 153] width 108 height 14
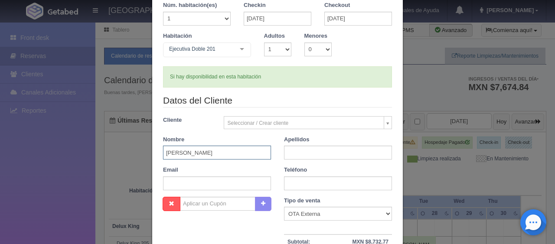
type input "Romualdo Carranza"
click at [295, 153] on input "text" at bounding box center [338, 153] width 108 height 14
paste input "Carranza"
type input "Carranza"
click at [221, 151] on input "Romualdo Carranza" at bounding box center [217, 153] width 108 height 14
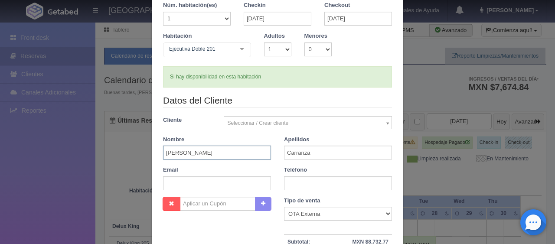
click at [221, 151] on input "Romualdo Carranza" at bounding box center [217, 153] width 108 height 14
type input "Romualdo"
click at [303, 185] on input "text" at bounding box center [338, 183] width 108 height 14
paste input "0 6192925633"
type input "0 6192925633"
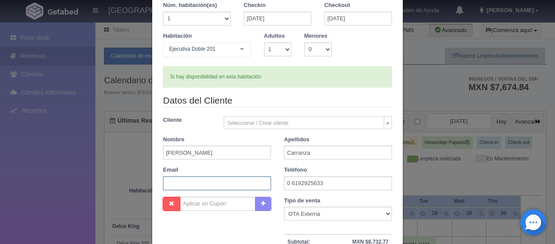
click at [203, 183] on input "text" at bounding box center [217, 183] width 108 height 14
paste input "nnua26xxf0@m.expediapartnercentral.com"
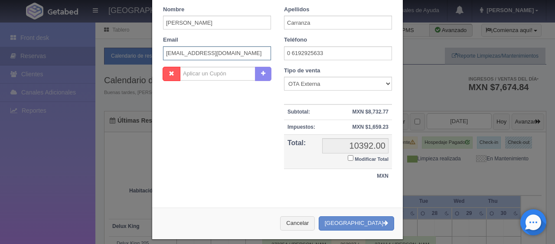
type input "nnua26xxf0@m.expediapartnercentral.com"
click at [347, 158] on input "Modificar Total" at bounding box center [350, 158] width 6 height 6
checkbox input "true"
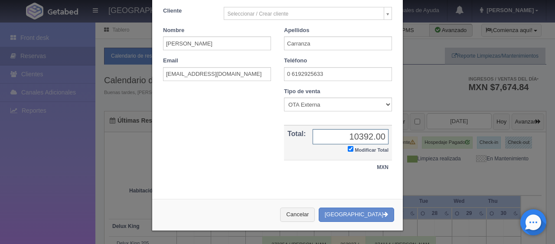
scroll to position [151, 0]
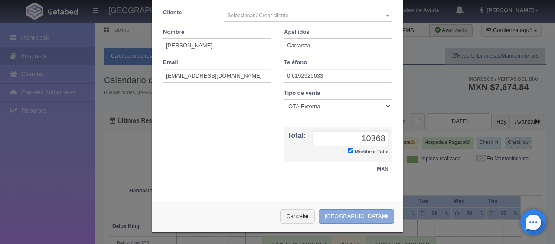
type input "10368"
click at [342, 214] on button "[GEOGRAPHIC_DATA]" at bounding box center [355, 216] width 75 height 14
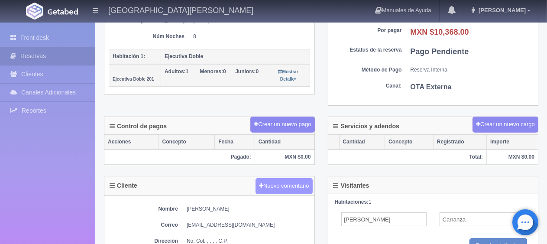
scroll to position [260, 0]
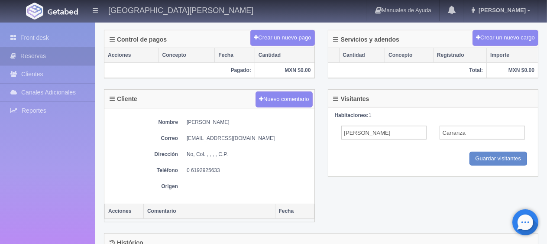
drag, startPoint x: 185, startPoint y: 118, endPoint x: 246, endPoint y: 119, distance: 60.7
click at [246, 119] on dl "Nombre [PERSON_NAME]" at bounding box center [209, 122] width 201 height 7
copy dd "[PERSON_NAME]"
drag, startPoint x: 183, startPoint y: 165, endPoint x: 252, endPoint y: 169, distance: 69.0
click at [252, 169] on dl "Teléfono [PHONE_NUMBER]" at bounding box center [209, 170] width 201 height 7
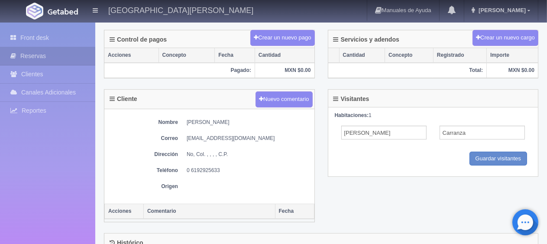
copy dd "0 6192925633"
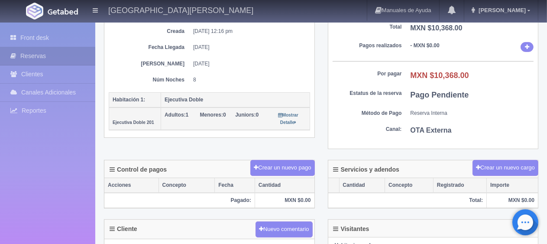
click at [252, 81] on dd "8" at bounding box center [248, 79] width 110 height 7
click at [39, 36] on link "Front desk" at bounding box center [47, 38] width 95 height 18
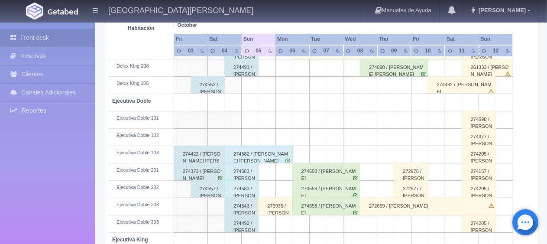
scroll to position [289, 0]
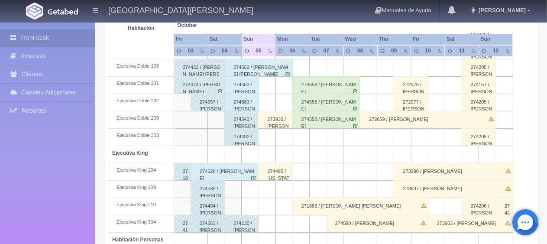
click at [229, 169] on div "274526 / Ivan Vazquez" at bounding box center [225, 171] width 68 height 17
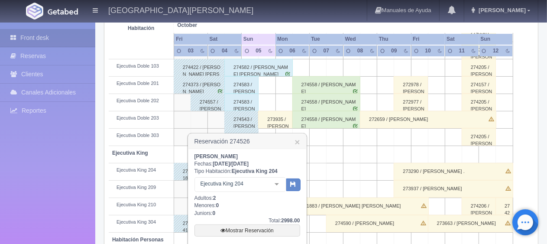
scroll to position [375, 0]
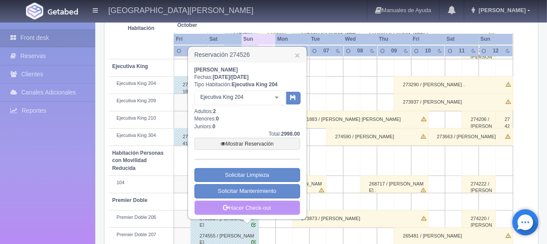
click at [234, 210] on link "Hacer Check-out" at bounding box center [248, 208] width 106 height 15
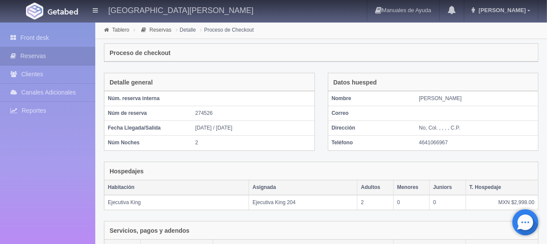
scroll to position [170, 0]
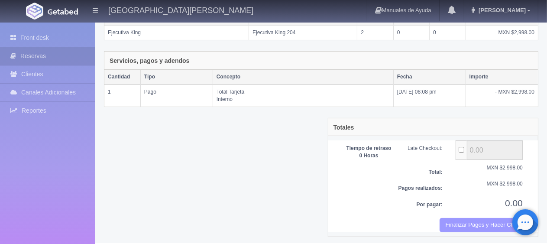
click at [474, 220] on button "Finalizar Pagos y Hacer Checkout" at bounding box center [481, 225] width 83 height 14
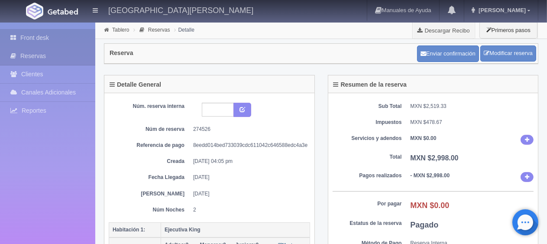
click at [37, 33] on link "Front desk" at bounding box center [47, 38] width 95 height 18
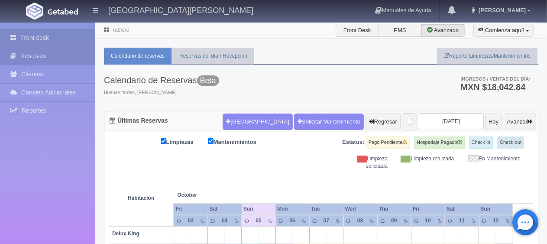
click at [77, 54] on link "Reservas" at bounding box center [47, 56] width 95 height 18
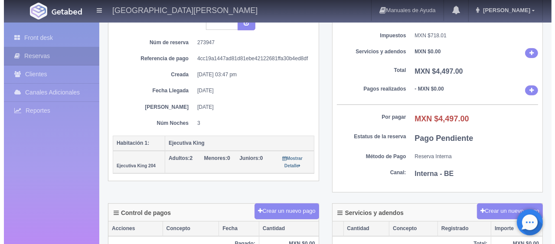
scroll to position [130, 0]
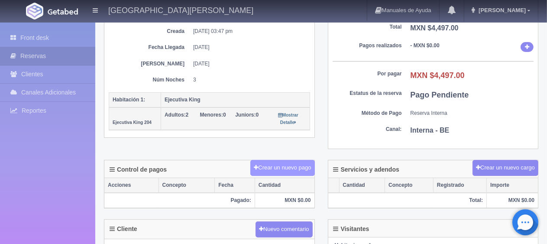
click at [295, 172] on button "Crear un nuevo pago" at bounding box center [282, 168] width 64 height 16
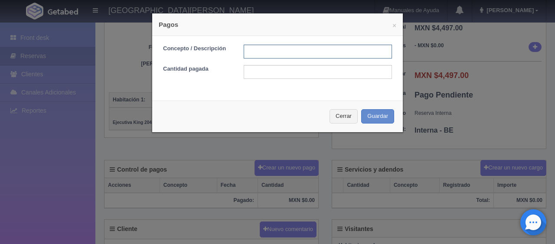
click at [263, 52] on input "text" at bounding box center [318, 52] width 148 height 14
type input "transferencia [DATE]"
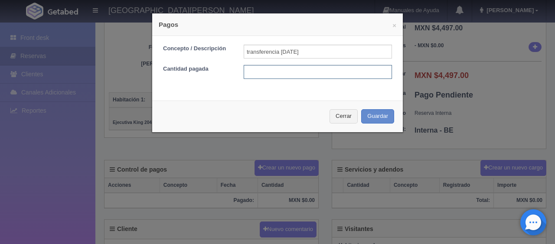
click at [245, 70] on input "text" at bounding box center [318, 72] width 148 height 14
type input "1500"
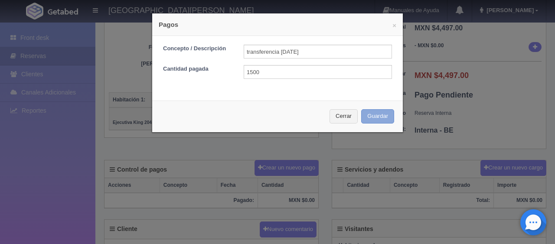
click at [369, 124] on div "Cerrar Guardar" at bounding box center [277, 117] width 250 height 32
click at [370, 121] on button "Guardar" at bounding box center [377, 116] width 33 height 14
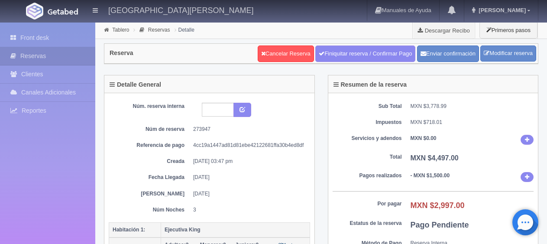
scroll to position [129, 0]
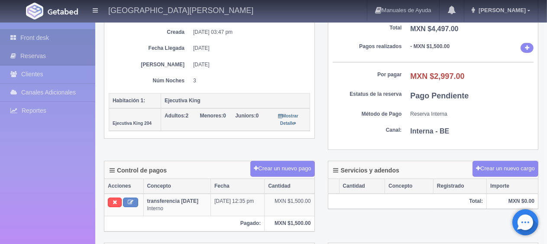
click at [65, 37] on link "Front desk" at bounding box center [47, 38] width 95 height 18
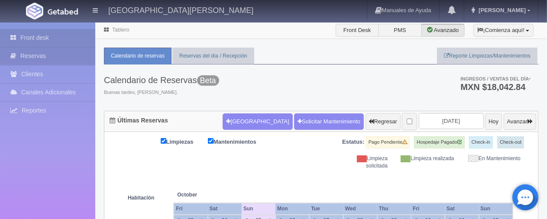
click at [39, 59] on link "Reservas" at bounding box center [47, 56] width 95 height 18
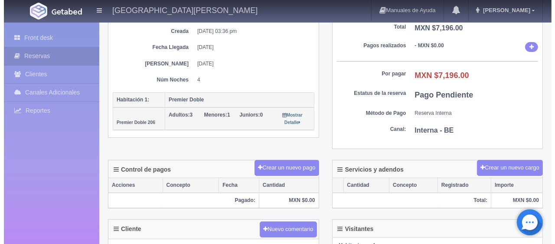
scroll to position [173, 0]
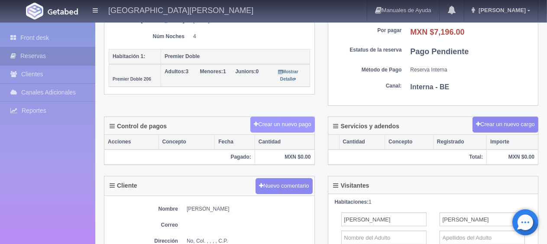
click at [284, 121] on button "Crear un nuevo pago" at bounding box center [282, 125] width 64 height 16
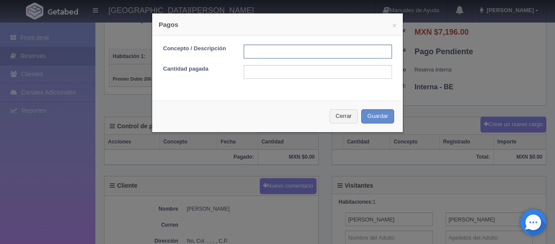
click at [275, 54] on input "text" at bounding box center [318, 52] width 148 height 14
type input "transferencia [DATE]"
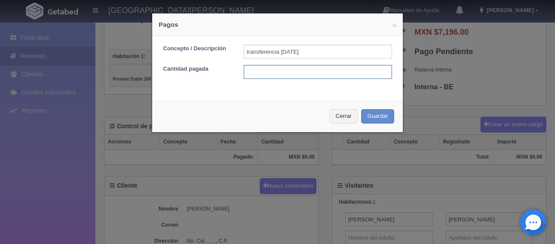
click at [334, 71] on input "text" at bounding box center [318, 72] width 148 height 14
type input "1799"
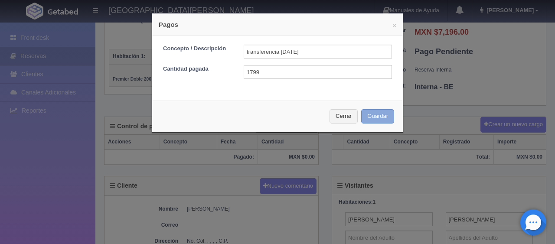
click at [376, 120] on button "Guardar" at bounding box center [377, 116] width 33 height 14
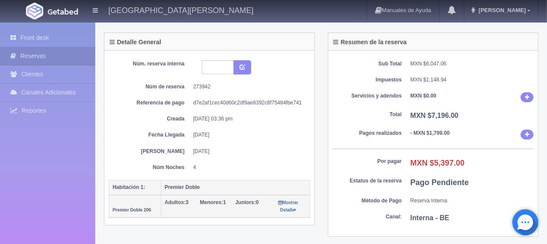
scroll to position [172, 0]
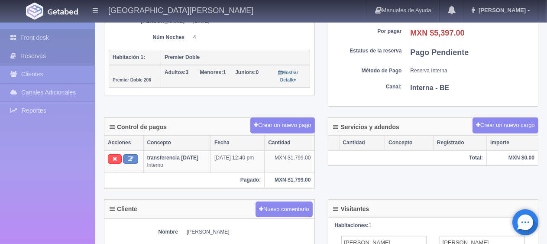
click at [52, 36] on link "Front desk" at bounding box center [47, 38] width 95 height 18
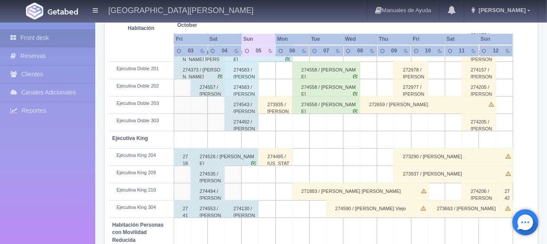
scroll to position [390, 0]
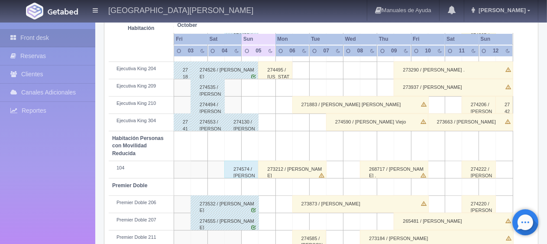
click at [241, 170] on div "274574 / [PERSON_NAME]" at bounding box center [241, 169] width 34 height 17
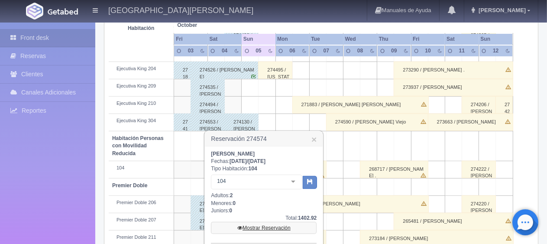
click at [282, 230] on link "Mostrar Reservación" at bounding box center [264, 228] width 106 height 12
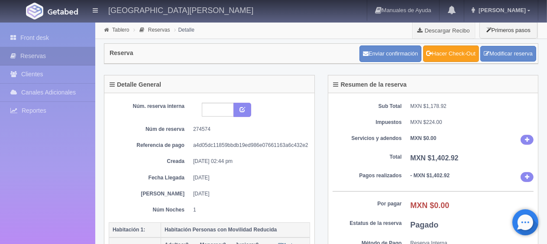
click at [440, 53] on link "Hacer Check-Out" at bounding box center [451, 53] width 56 height 16
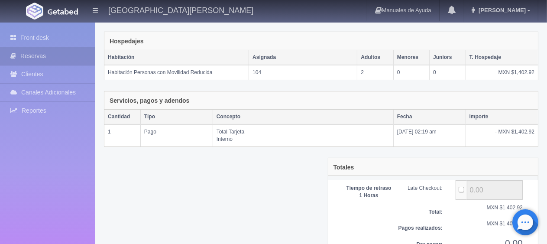
scroll to position [170, 0]
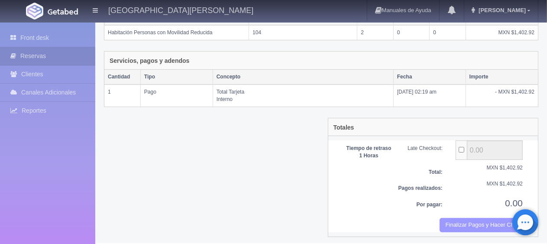
click at [467, 221] on button "Finalizar Pagos y Hacer Checkout" at bounding box center [481, 225] width 83 height 14
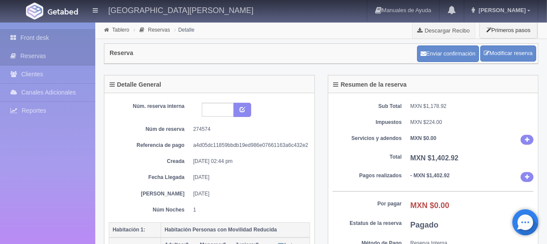
click at [64, 39] on link "Front desk" at bounding box center [47, 38] width 95 height 18
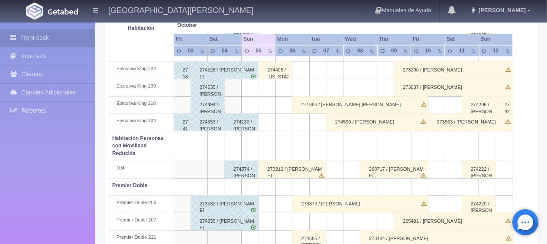
scroll to position [462, 0]
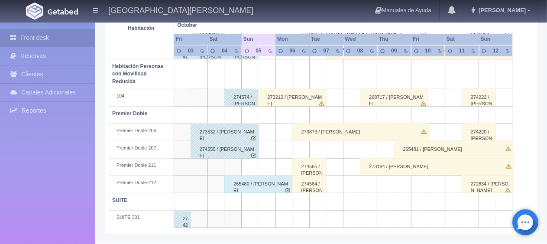
click at [279, 99] on div "273212 / [PERSON_NAME]" at bounding box center [292, 97] width 68 height 17
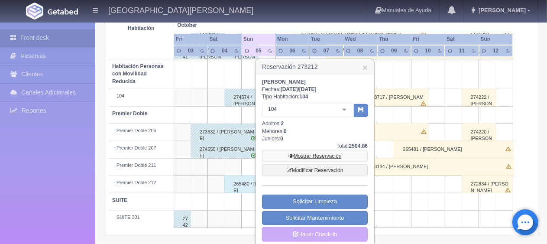
click at [294, 157] on link "Mostrar Reservación" at bounding box center [315, 156] width 106 height 12
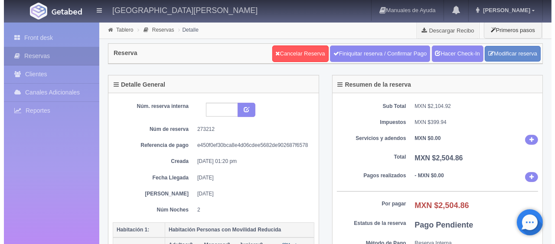
scroll to position [130, 0]
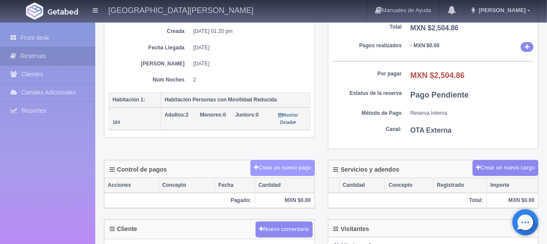
click at [261, 172] on button "Crear un nuevo pago" at bounding box center [282, 168] width 64 height 16
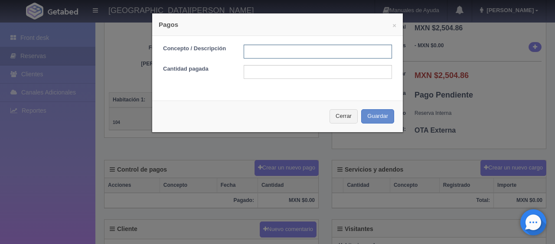
click at [253, 52] on input "text" at bounding box center [318, 52] width 148 height 14
type input "Total Tarjeta"
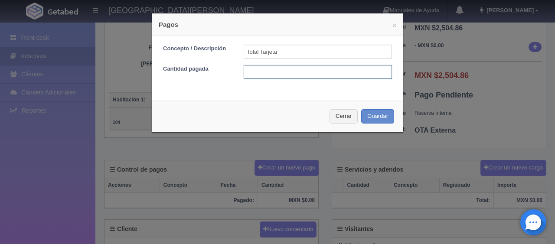
click at [251, 78] on input "text" at bounding box center [318, 72] width 148 height 14
type input "2504.86"
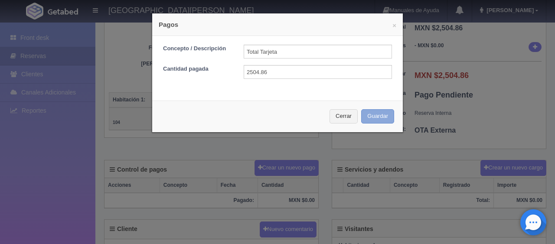
click at [369, 121] on button "Guardar" at bounding box center [377, 116] width 33 height 14
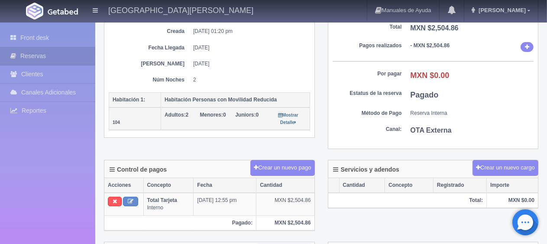
scroll to position [130, 0]
click at [16, 42] on link "Front desk" at bounding box center [47, 38] width 95 height 18
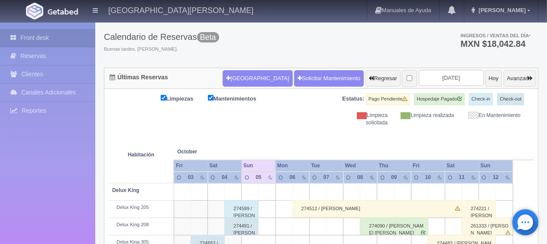
scroll to position [173, 0]
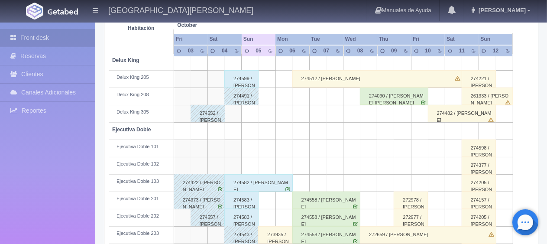
click at [244, 80] on div "274599 / Samuel Gonzalez" at bounding box center [241, 78] width 34 height 17
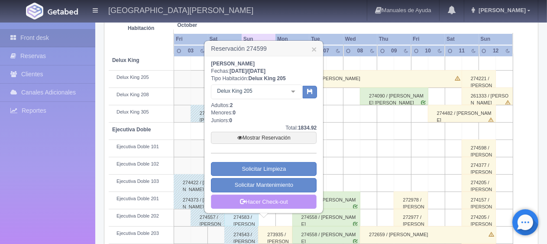
click at [248, 200] on link "Hacer Check-out" at bounding box center [264, 202] width 106 height 15
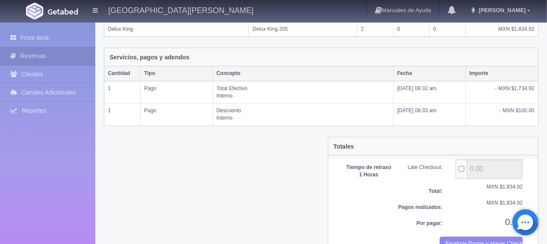
scroll to position [192, 0]
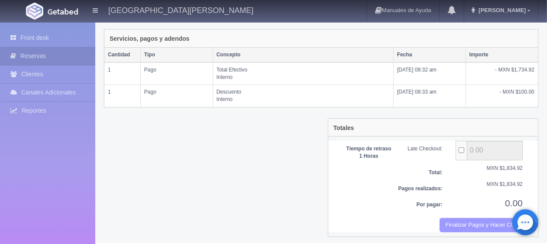
click at [458, 223] on button "Finalizar Pagos y Hacer Checkout" at bounding box center [481, 225] width 83 height 14
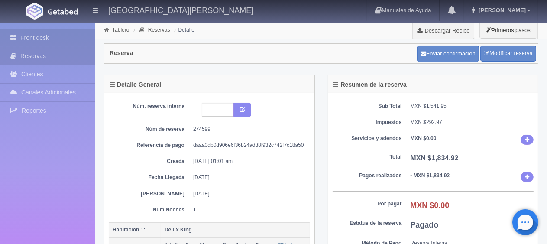
click at [66, 36] on link "Front desk" at bounding box center [47, 38] width 95 height 18
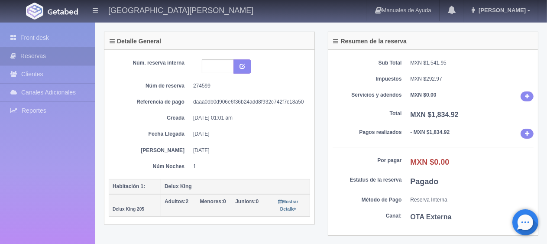
scroll to position [173, 0]
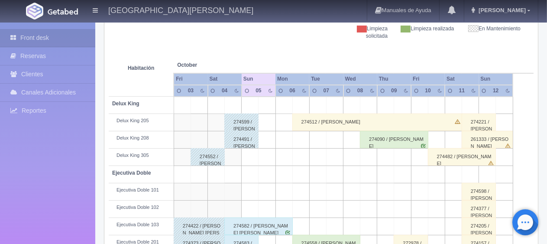
scroll to position [217, 0]
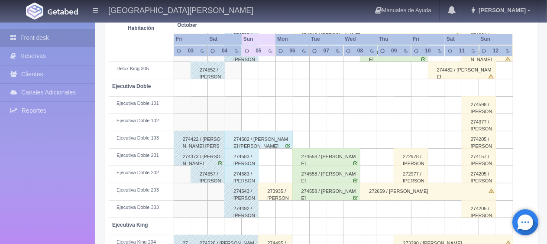
click at [239, 160] on div "274583 / [PERSON_NAME] ." at bounding box center [241, 156] width 34 height 17
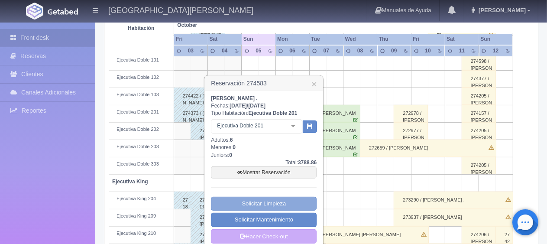
scroll to position [347, 0]
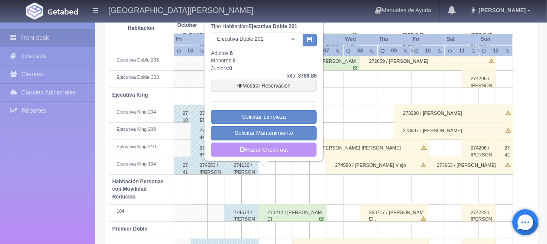
click at [291, 147] on link "Hacer Check-out" at bounding box center [264, 150] width 106 height 15
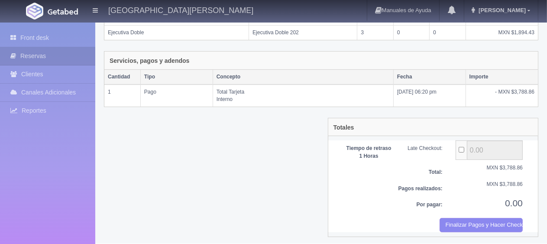
scroll to position [185, 0]
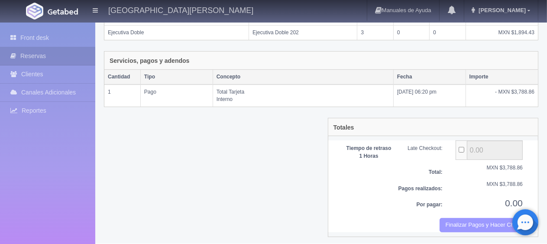
click at [451, 218] on button "Finalizar Pagos y Hacer Checkout" at bounding box center [481, 225] width 83 height 14
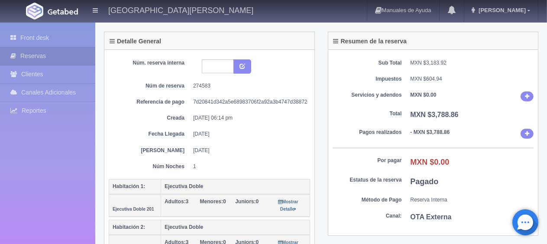
scroll to position [87, 0]
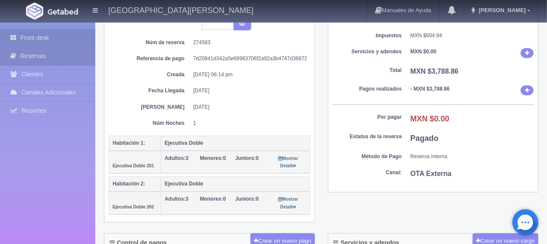
click at [73, 41] on link "Front desk" at bounding box center [47, 38] width 95 height 18
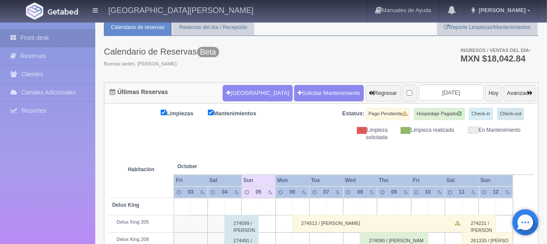
scroll to position [202, 0]
